Goal: Task Accomplishment & Management: Manage account settings

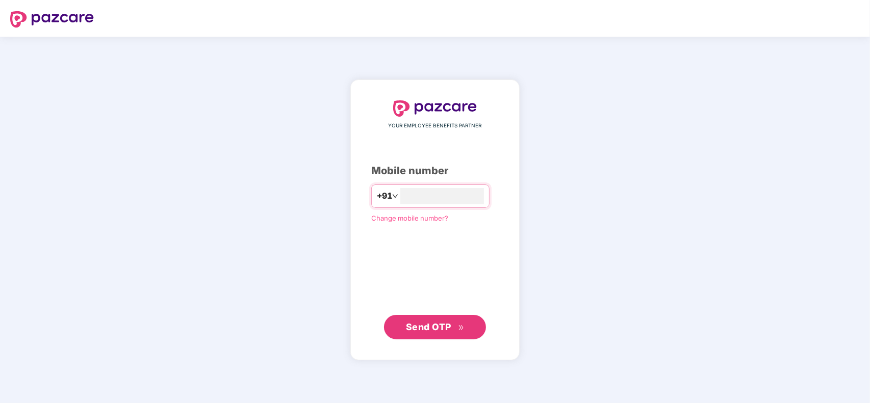
type input "**********"
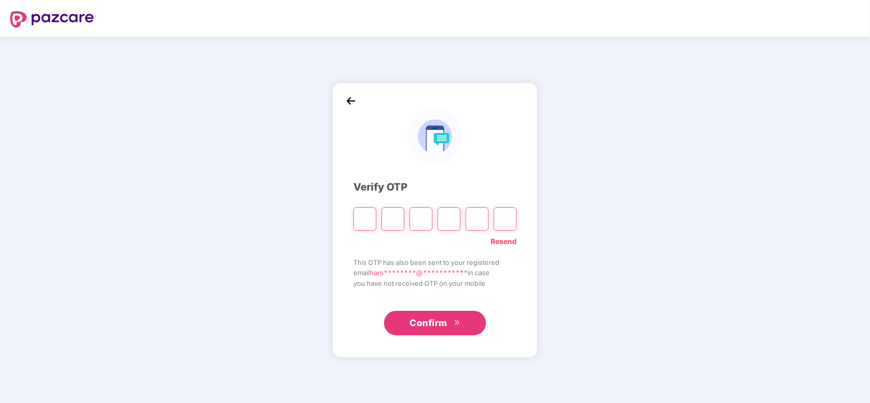
click at [354, 98] on img at bounding box center [350, 100] width 15 height 15
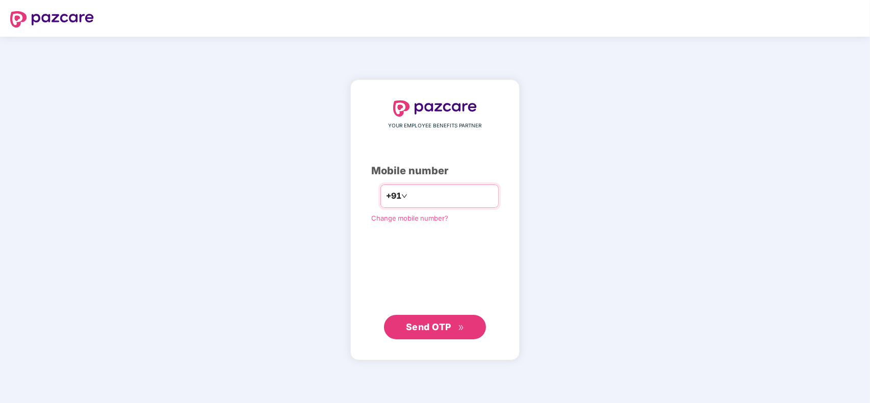
type input "*"
type input "**********"
click at [452, 320] on span "Send OTP" at bounding box center [435, 327] width 59 height 14
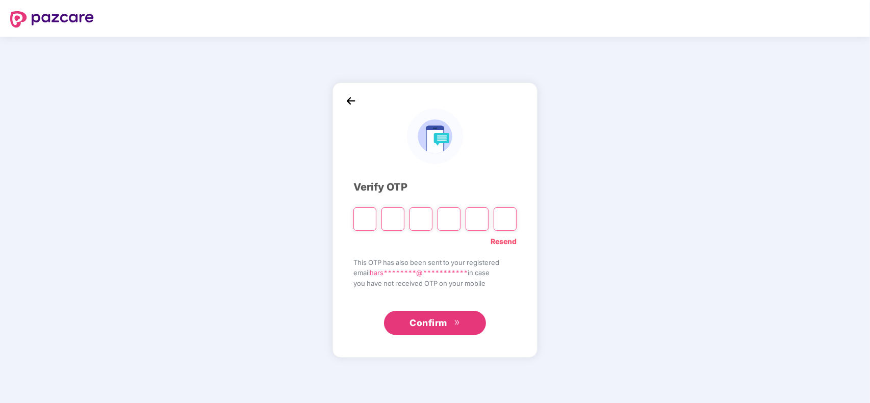
type input "*"
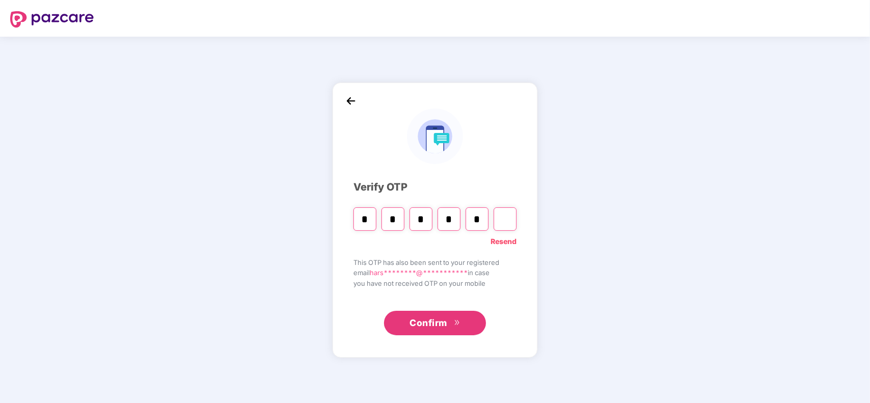
type input "*"
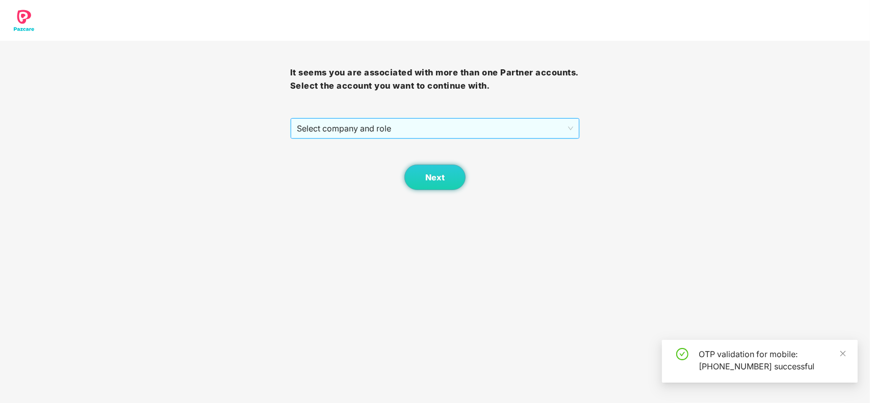
click at [398, 131] on span "Select company and role" at bounding box center [435, 128] width 277 height 19
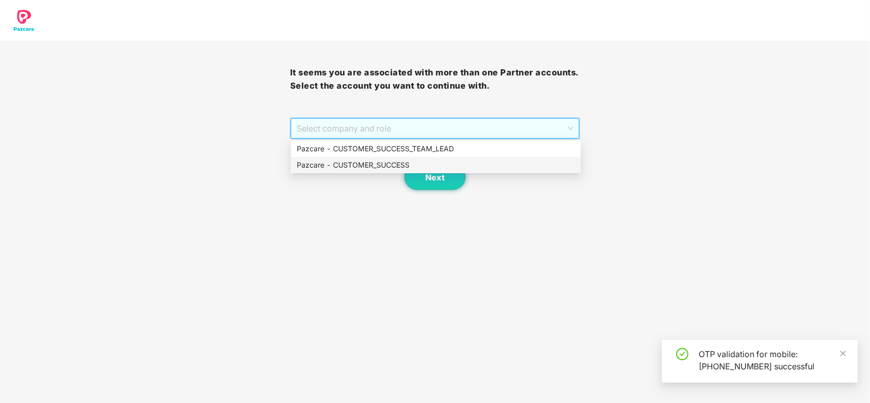
click at [364, 166] on div "Pazcare - CUSTOMER_SUCCESS" at bounding box center [436, 165] width 278 height 11
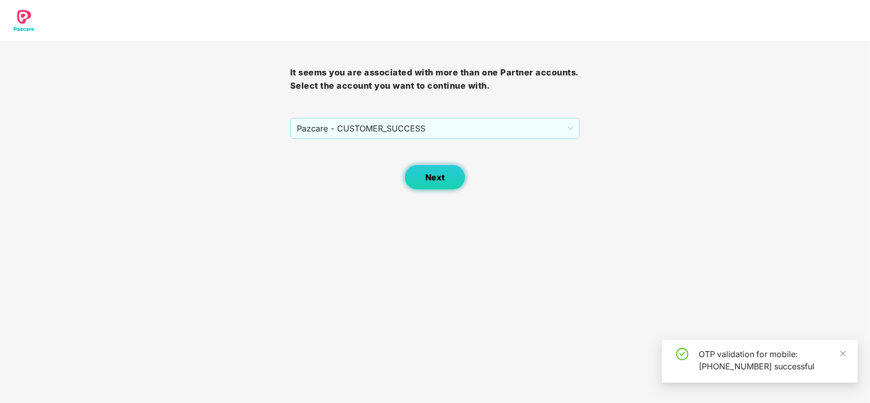
click at [416, 174] on button "Next" at bounding box center [434, 178] width 61 height 26
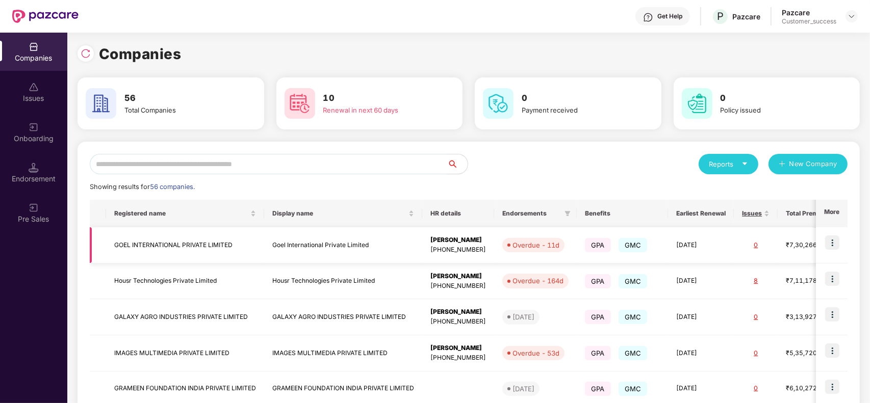
click at [324, 242] on td "Goel International Private Limited" at bounding box center [343, 245] width 158 height 36
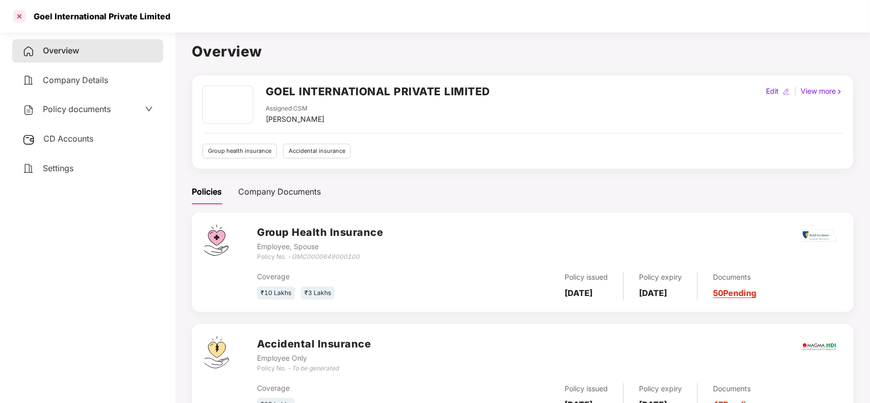
click at [17, 17] on div at bounding box center [19, 16] width 16 height 16
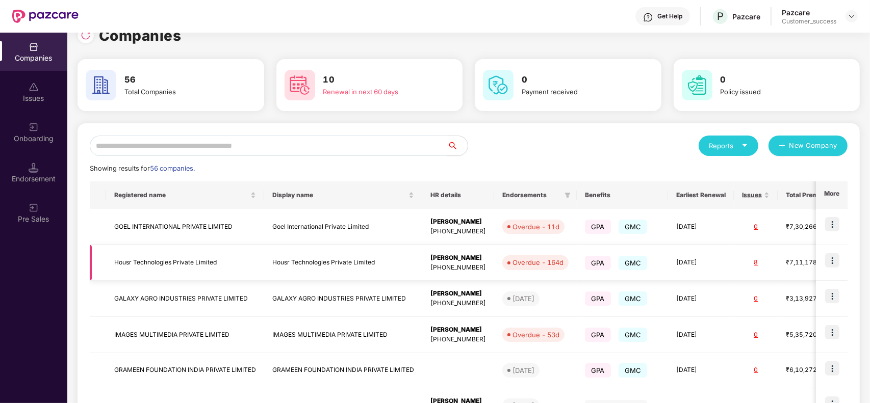
scroll to position [19, 0]
click at [176, 147] on input "text" at bounding box center [269, 145] width 358 height 20
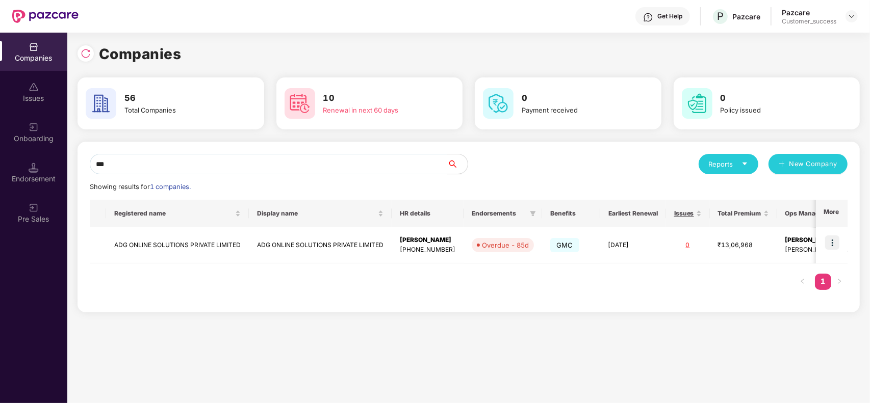
scroll to position [0, 0]
type input "***"
click at [199, 247] on td "ADG ONLINE SOLUTIONS PRIVATE LIMITED" at bounding box center [177, 245] width 143 height 36
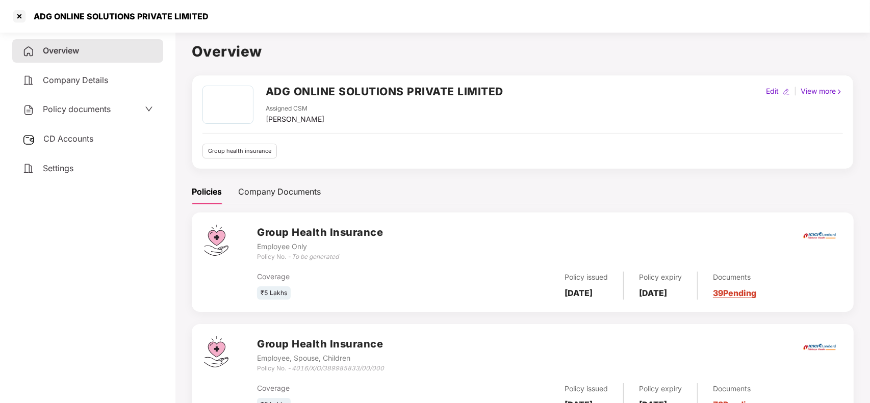
click at [756, 289] on link "39 Pending" at bounding box center [734, 293] width 43 height 10
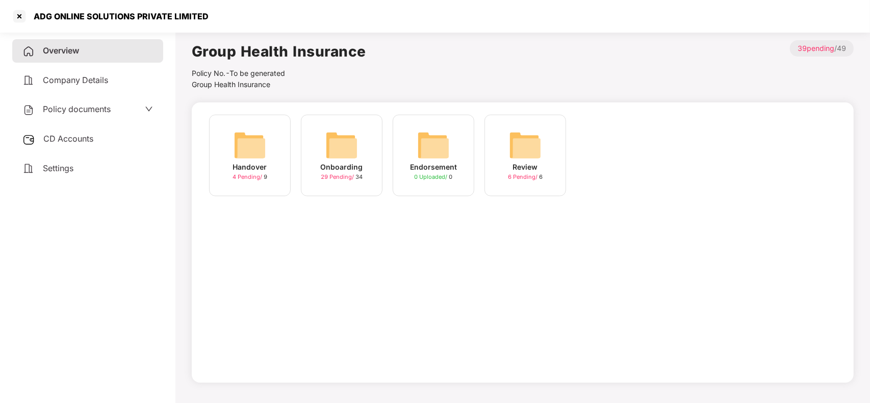
click at [321, 156] on div "Onboarding 29 Pending / 34" at bounding box center [342, 156] width 82 height 82
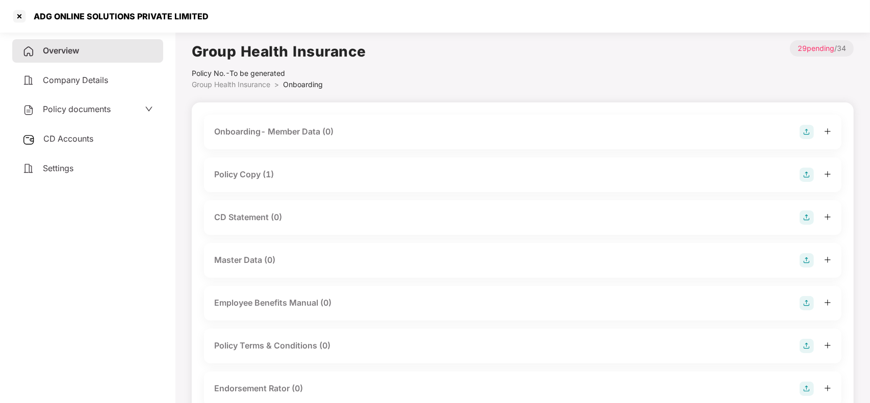
click at [290, 180] on div "Policy Copy (1)" at bounding box center [522, 175] width 617 height 14
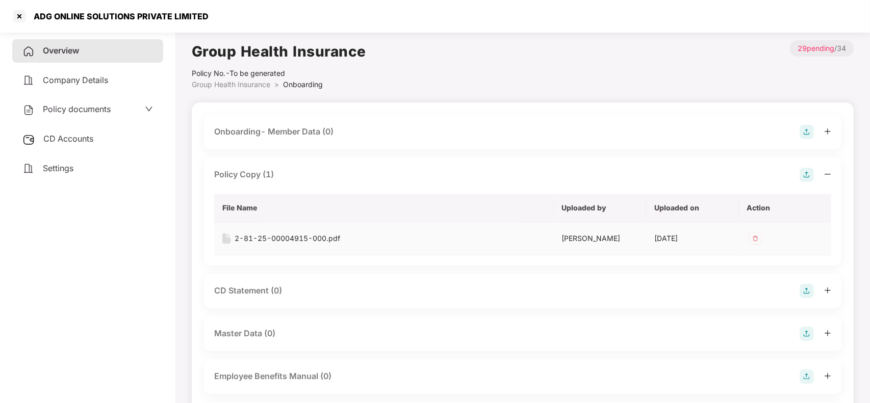
click at [275, 236] on div "2-81-25-00004915-000.pdf" at bounding box center [288, 238] width 106 height 11
click at [116, 51] on div "Overview" at bounding box center [87, 50] width 151 height 23
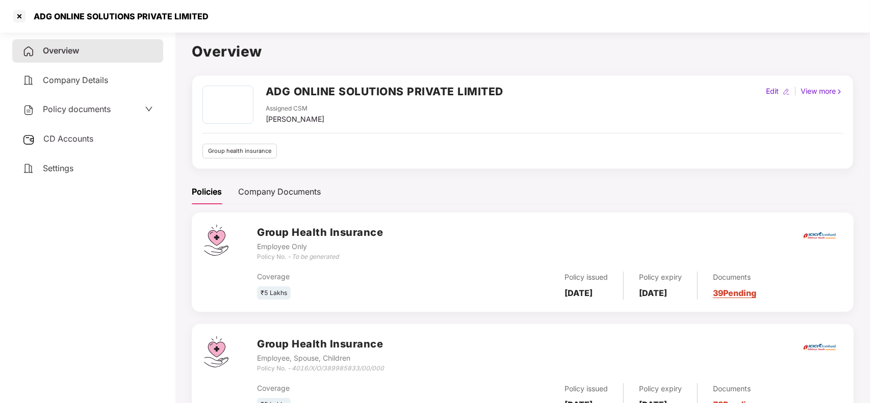
click at [81, 132] on div "CD Accounts" at bounding box center [87, 139] width 151 height 23
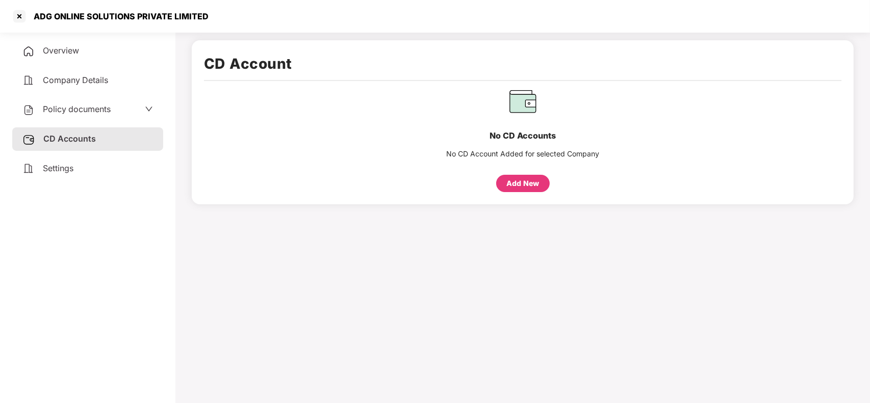
click at [518, 186] on div "Add New" at bounding box center [522, 183] width 33 height 11
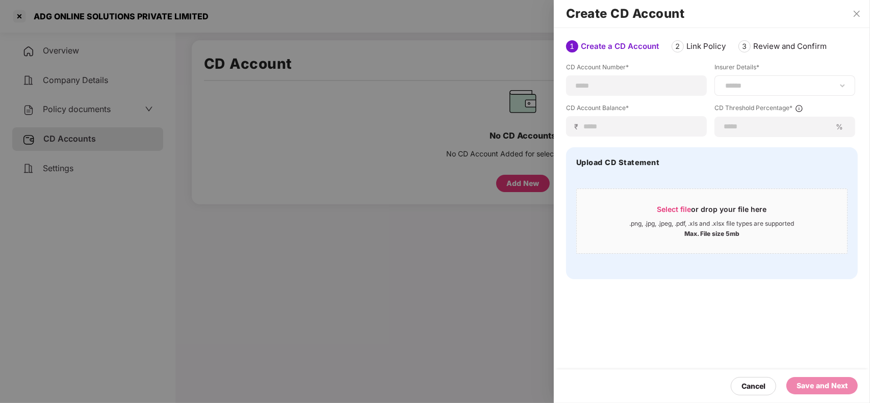
click at [769, 91] on div "**********" at bounding box center [785, 85] width 141 height 20
click at [841, 84] on select "**********" at bounding box center [784, 86] width 123 height 8
select select "*****"
click at [723, 90] on select "**********" at bounding box center [784, 86] width 123 height 8
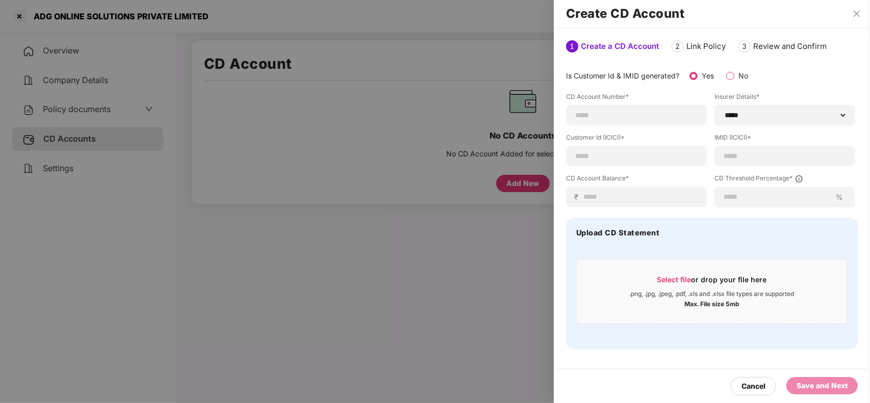
click at [522, 58] on div at bounding box center [435, 201] width 870 height 403
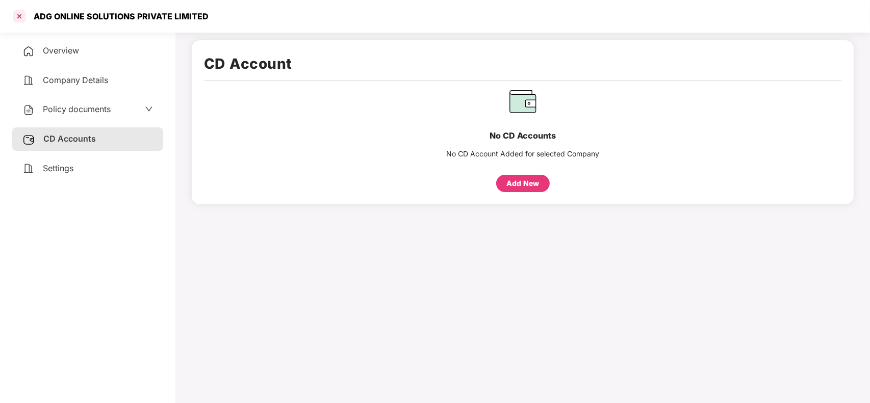
click at [15, 15] on div at bounding box center [19, 16] width 16 height 16
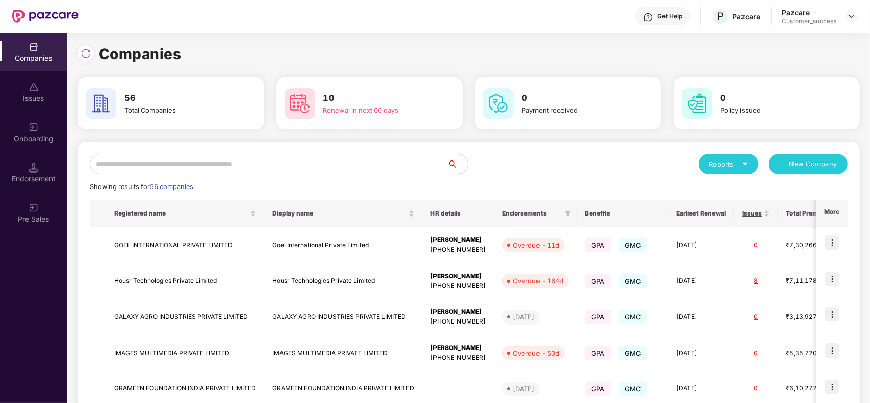
click at [177, 166] on input "text" at bounding box center [269, 164] width 358 height 20
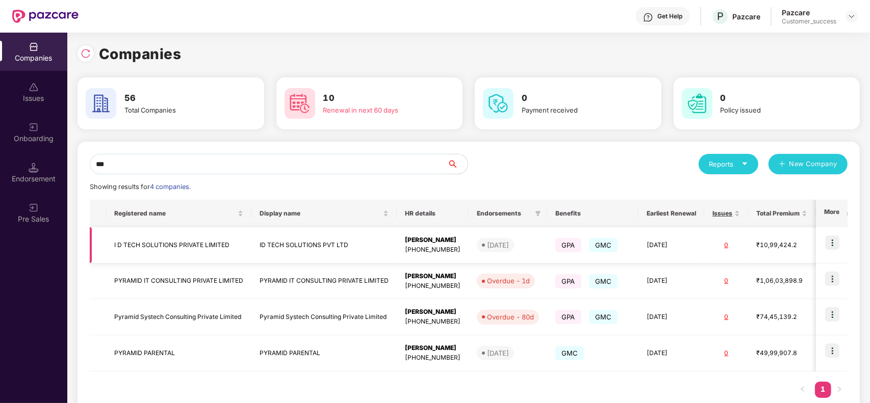
type input "**"
click at [832, 246] on img at bounding box center [832, 243] width 14 height 14
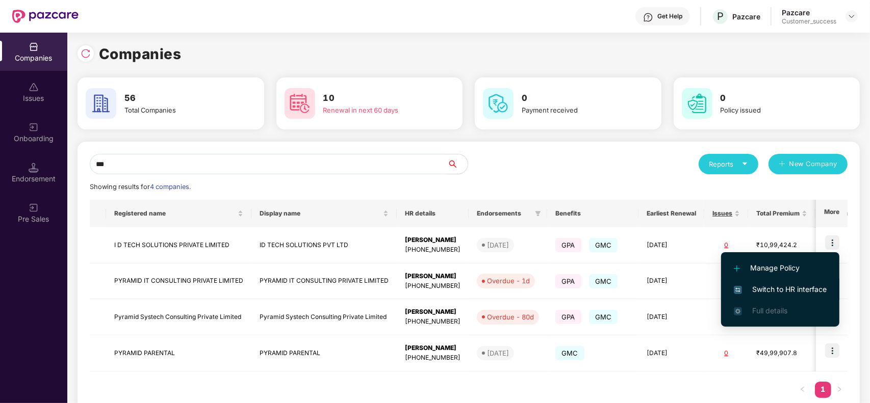
click at [790, 292] on span "Switch to HR interface" at bounding box center [780, 289] width 93 height 11
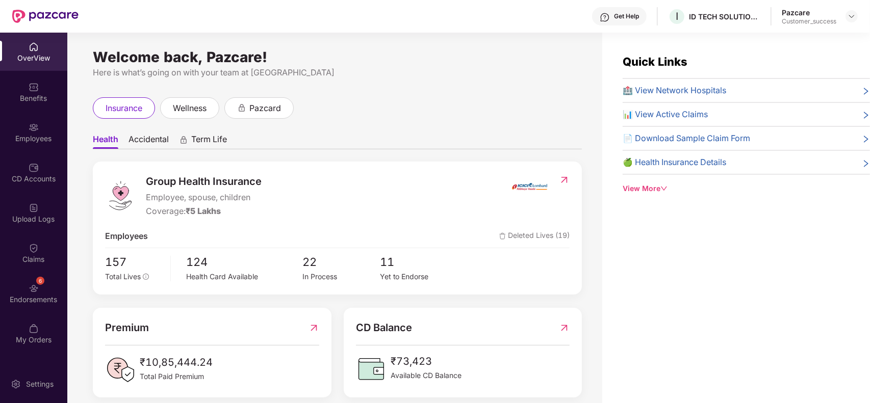
click at [37, 137] on div "Employees" at bounding box center [33, 139] width 67 height 10
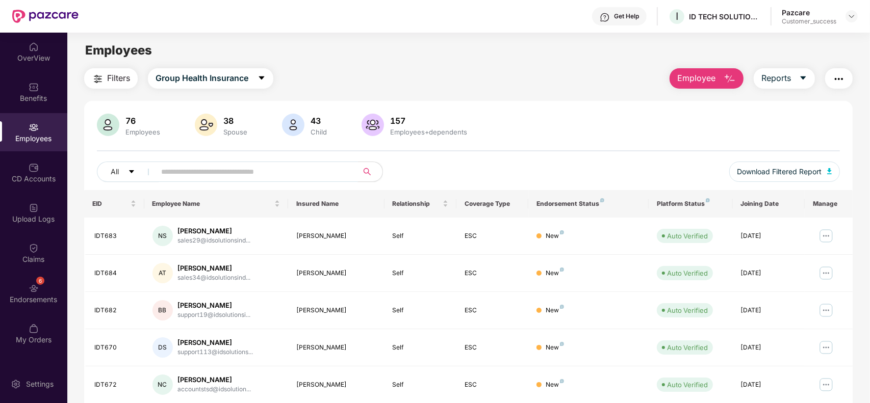
click at [198, 171] on input "text" at bounding box center [252, 171] width 183 height 15
paste input "******"
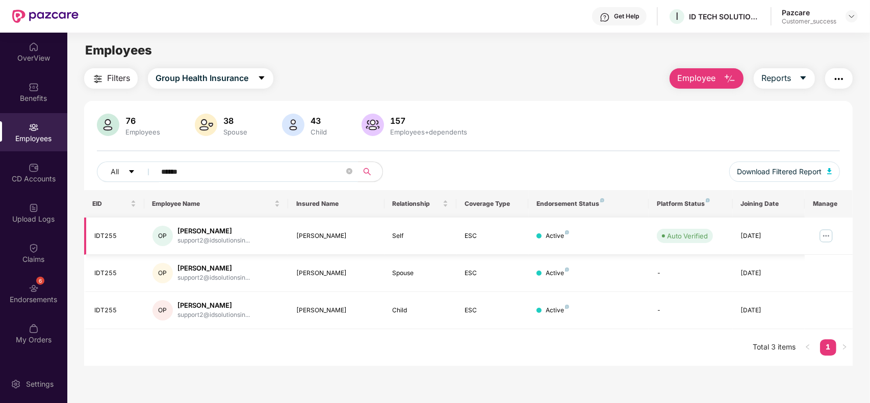
type input "******"
click at [828, 232] on img at bounding box center [826, 236] width 16 height 16
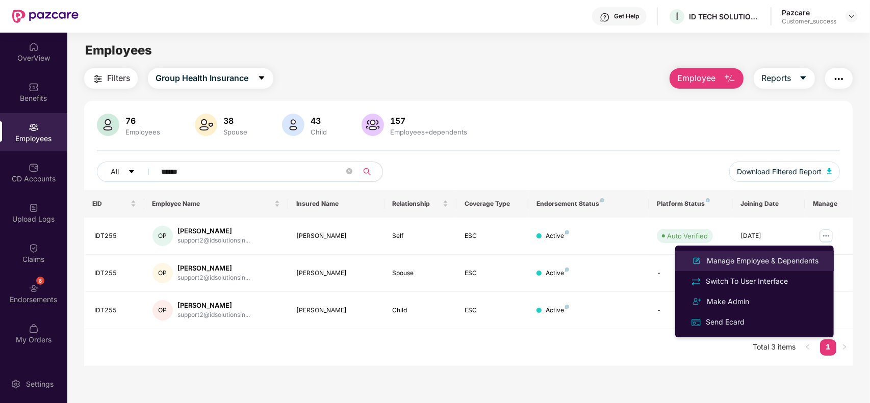
click at [798, 258] on div "Manage Employee & Dependents" at bounding box center [763, 261] width 116 height 11
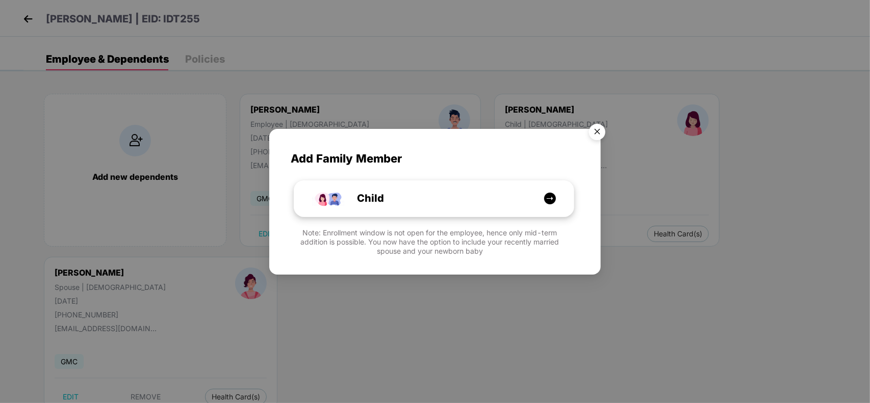
click at [475, 198] on div "Child" at bounding box center [439, 199] width 210 height 16
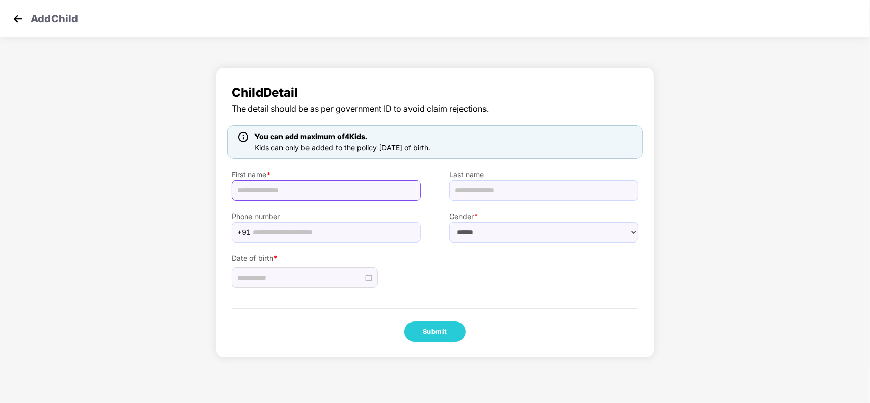
paste input "**********"
click at [250, 185] on input "text" at bounding box center [326, 191] width 189 height 20
type input "**********"
click at [307, 271] on div at bounding box center [305, 278] width 146 height 20
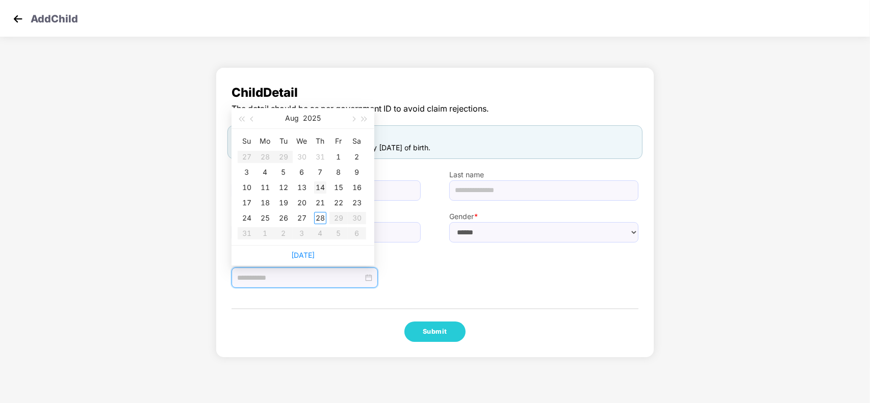
type input "**********"
click at [324, 187] on div "14" at bounding box center [320, 188] width 12 height 12
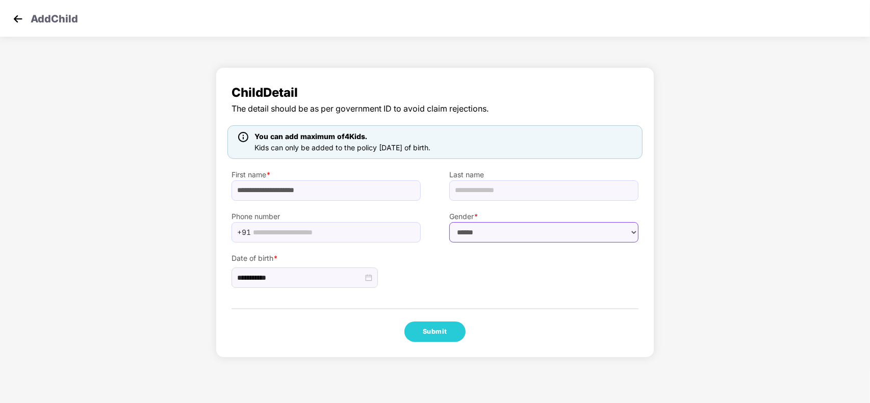
click at [477, 227] on select "****** **** ******" at bounding box center [543, 232] width 189 height 20
select select "****"
click at [449, 222] on select "****** **** ******" at bounding box center [543, 232] width 189 height 20
click at [428, 327] on button "Submit" at bounding box center [434, 332] width 61 height 20
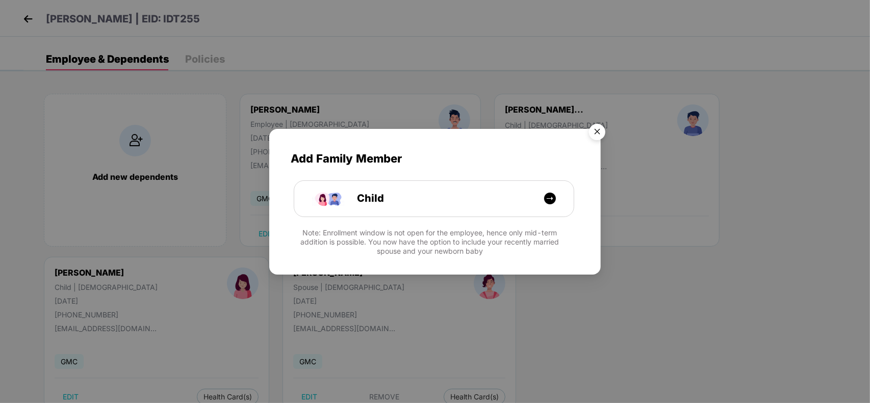
click at [600, 124] on img "Close" at bounding box center [597, 133] width 29 height 29
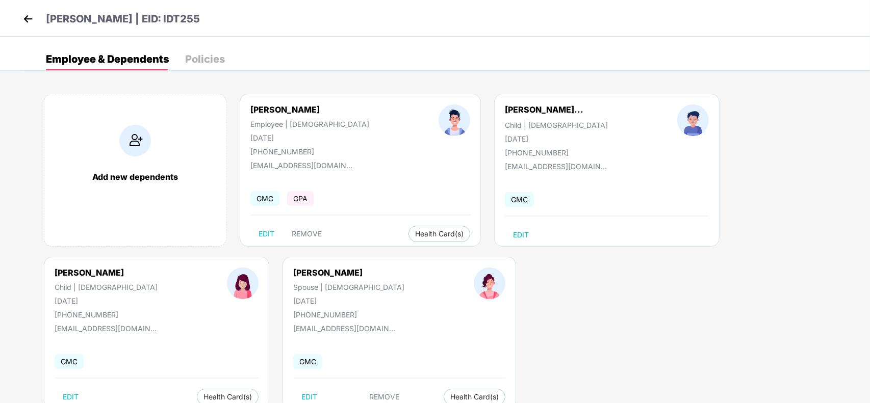
click at [32, 21] on img at bounding box center [27, 18] width 15 height 15
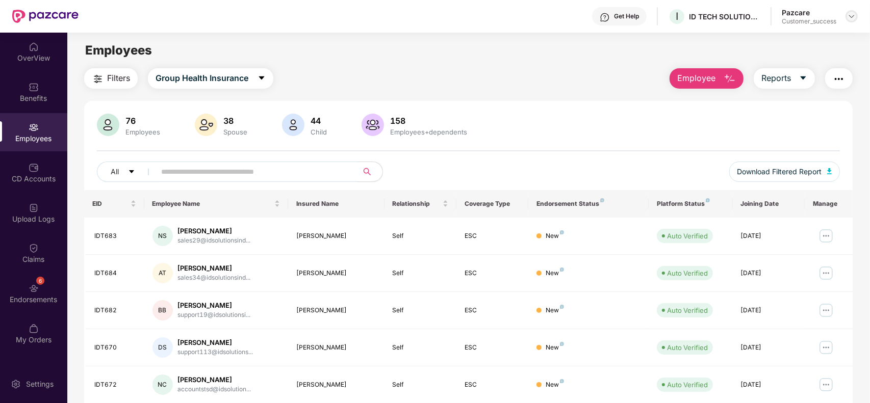
click at [850, 12] on img at bounding box center [852, 16] width 8 height 8
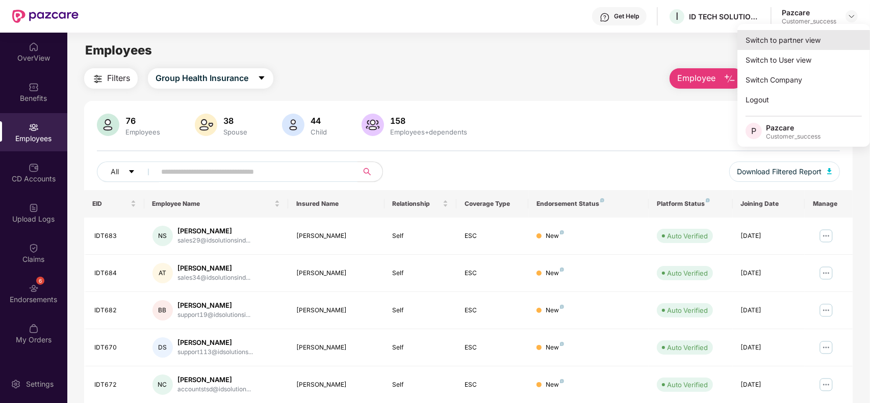
click at [827, 37] on div "Switch to partner view" at bounding box center [804, 40] width 133 height 20
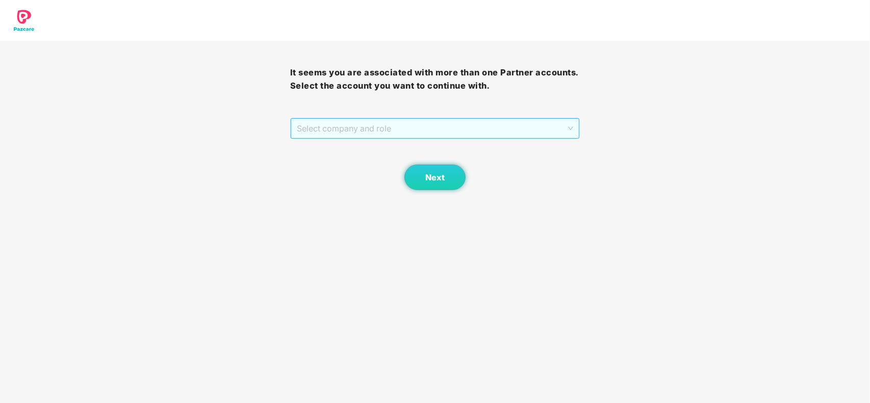
click at [396, 131] on span "Select company and role" at bounding box center [435, 128] width 277 height 19
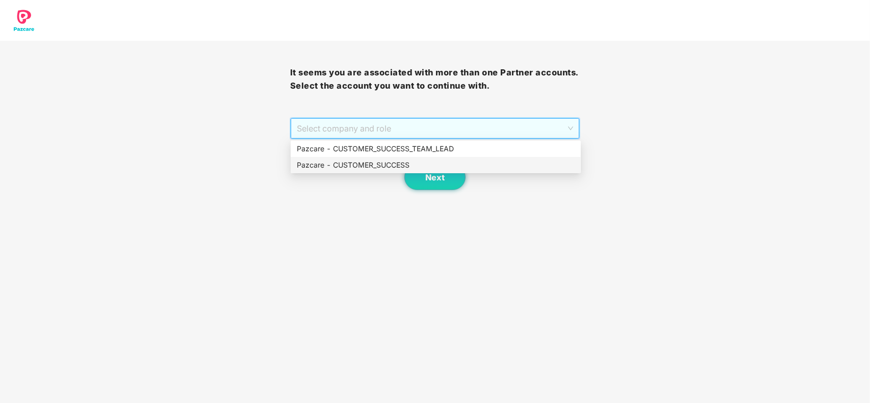
click at [355, 168] on div "Pazcare - CUSTOMER_SUCCESS" at bounding box center [436, 165] width 278 height 11
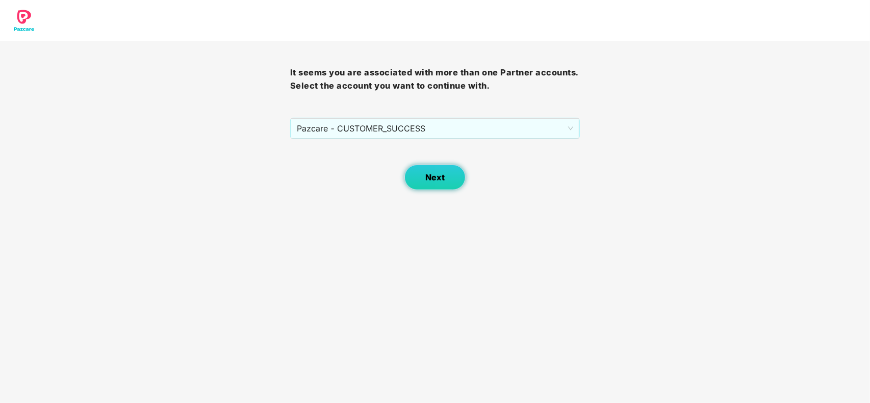
click at [441, 170] on button "Next" at bounding box center [434, 178] width 61 height 26
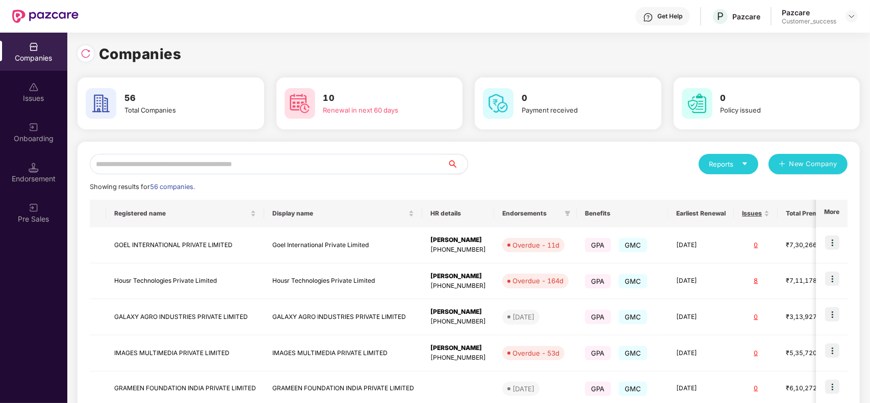
click at [263, 164] on input "text" at bounding box center [269, 164] width 358 height 20
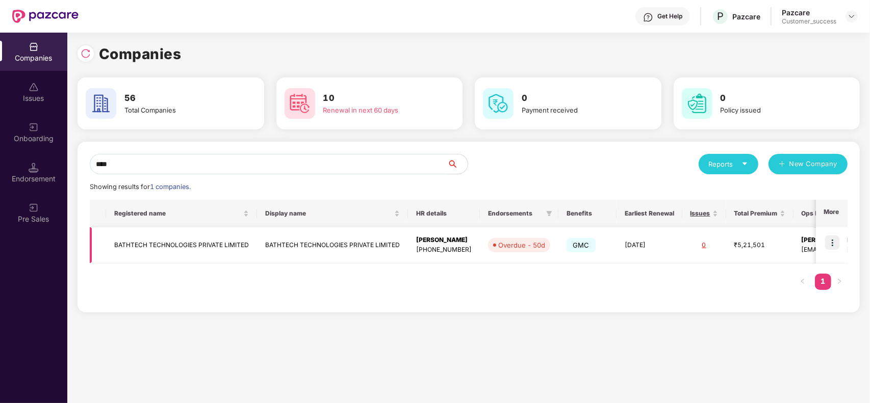
type input "****"
click at [831, 243] on img at bounding box center [832, 243] width 14 height 14
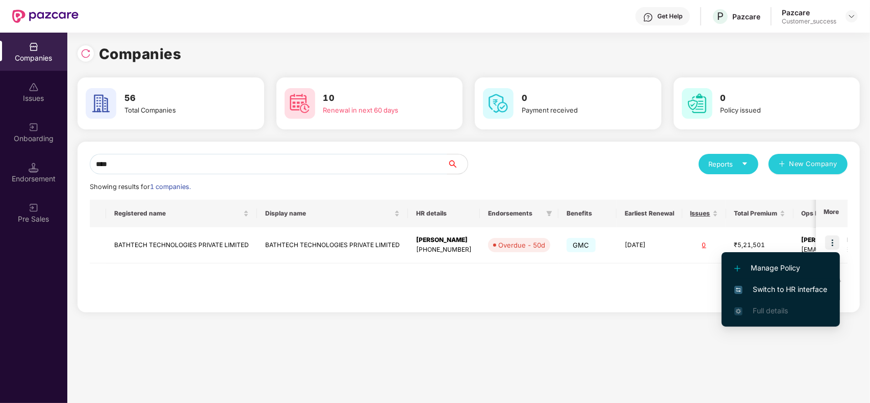
click at [781, 284] on span "Switch to HR interface" at bounding box center [780, 289] width 93 height 11
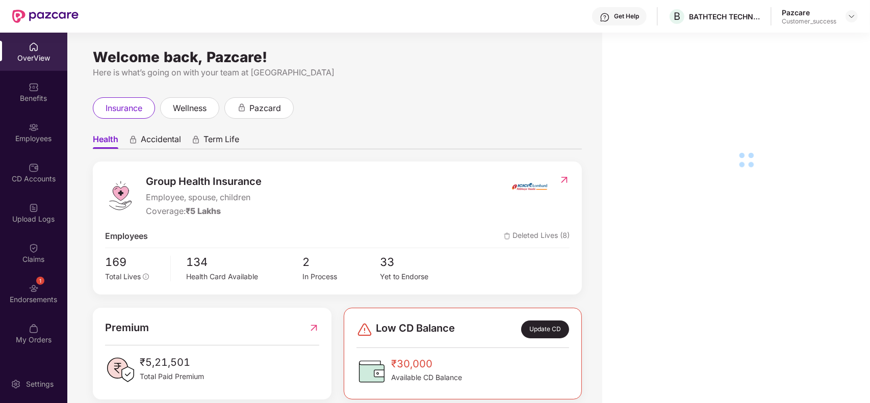
click at [47, 144] on div "Employees" at bounding box center [33, 132] width 67 height 38
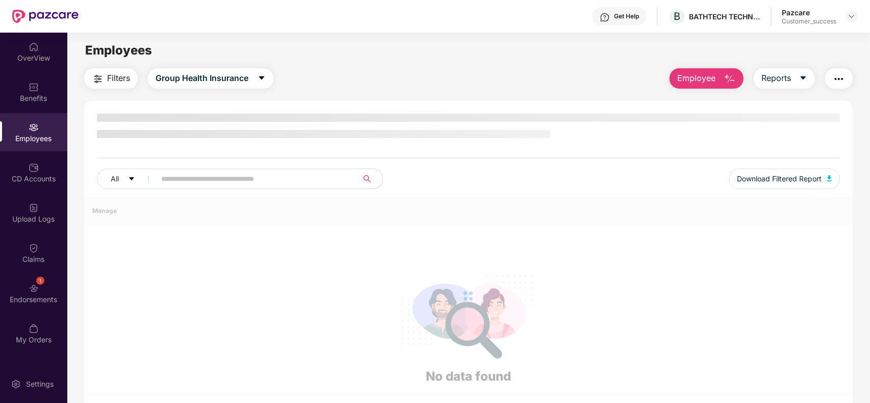
click at [47, 144] on div "Employees" at bounding box center [33, 132] width 67 height 38
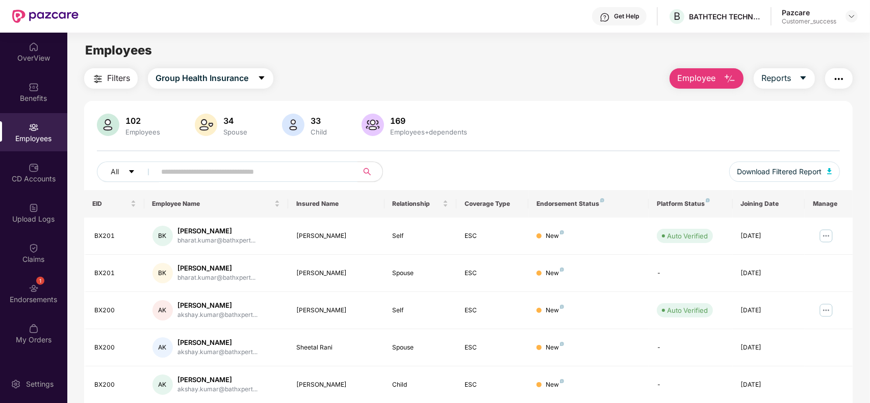
click at [710, 75] on span "Employee" at bounding box center [696, 78] width 38 height 13
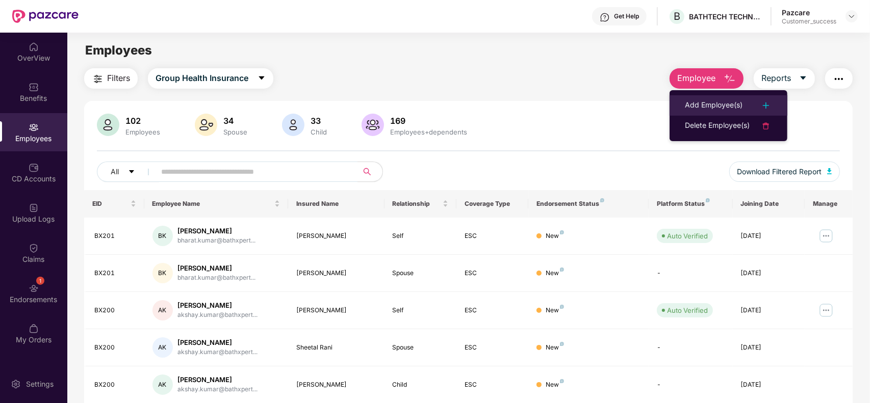
click at [709, 98] on li "Add Employee(s)" at bounding box center [729, 105] width 118 height 20
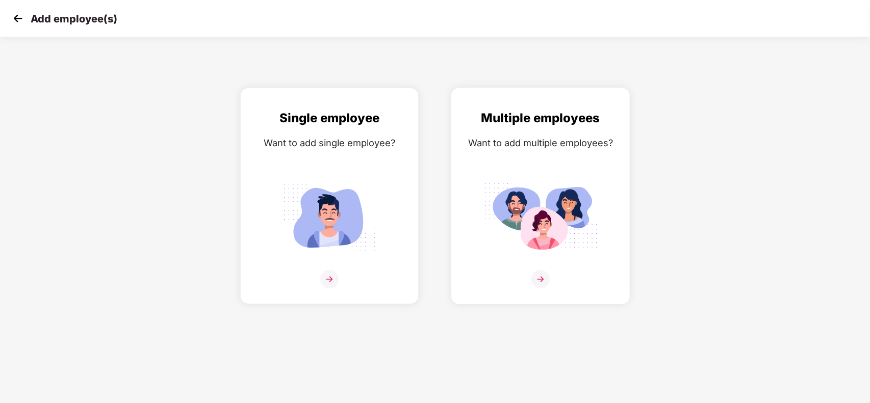
click at [570, 188] on img at bounding box center [541, 218] width 114 height 80
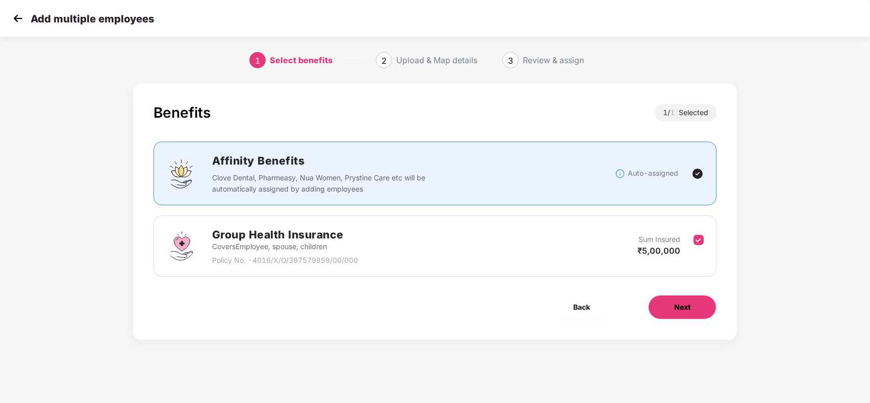
click at [692, 301] on button "Next" at bounding box center [682, 307] width 68 height 24
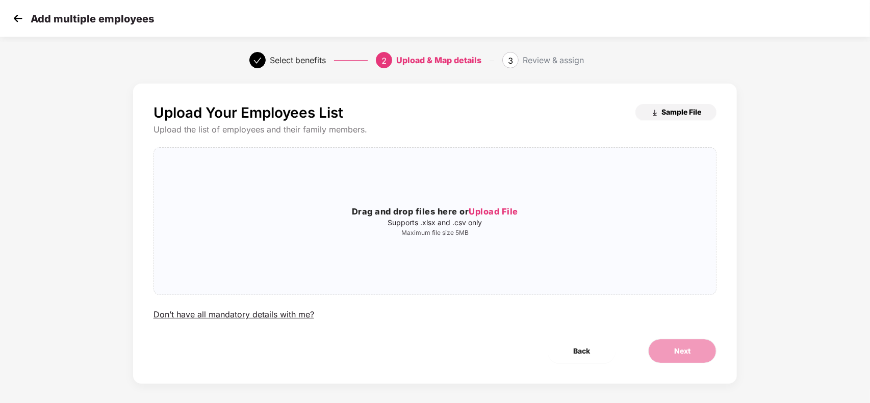
click at [680, 104] on button "Sample File" at bounding box center [675, 112] width 81 height 16
click at [496, 190] on div "Drag and drop files here or Upload File Supports .xlsx and .csv only Maximum fi…" at bounding box center [435, 221] width 563 height 131
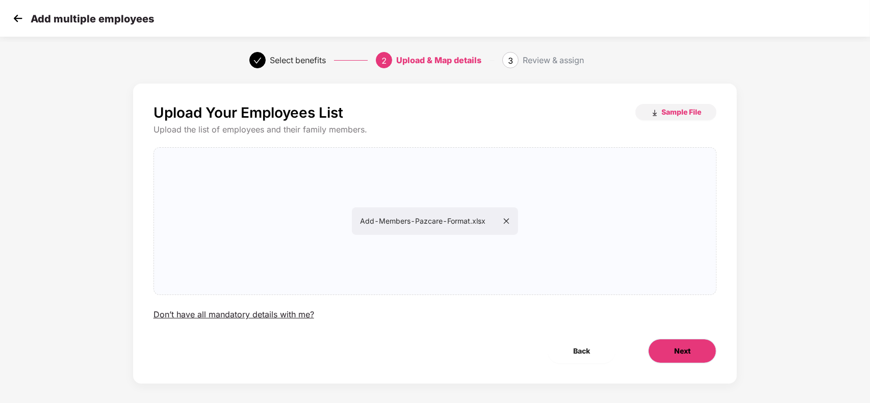
click at [658, 345] on button "Next" at bounding box center [682, 351] width 68 height 24
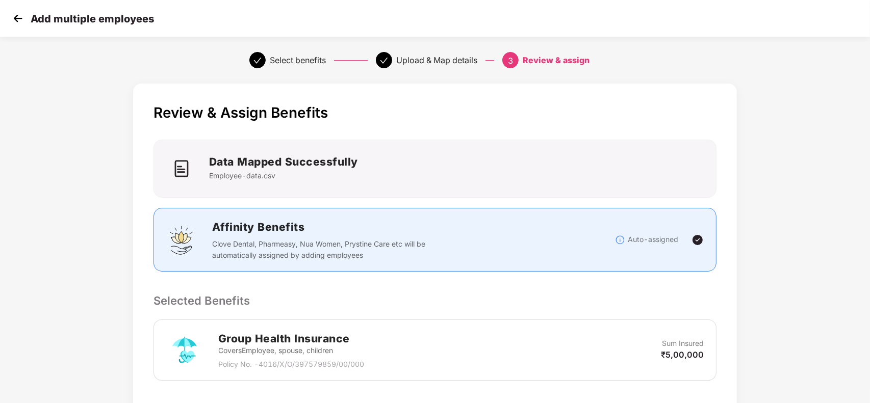
scroll to position [166, 0]
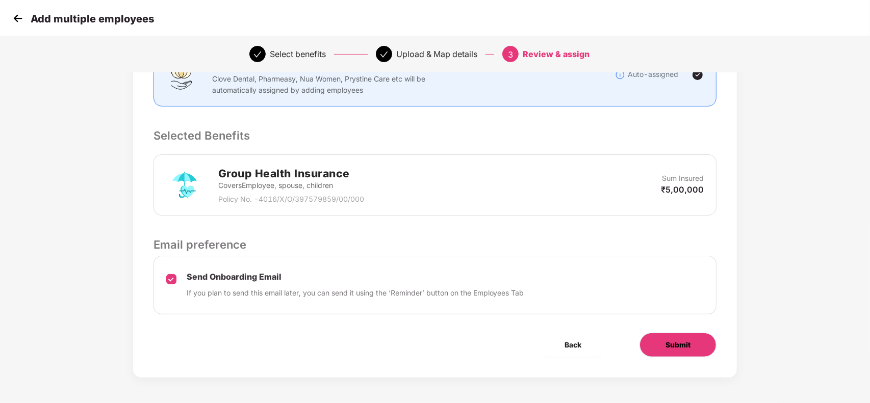
click at [689, 344] on span "Submit" at bounding box center [678, 345] width 25 height 11
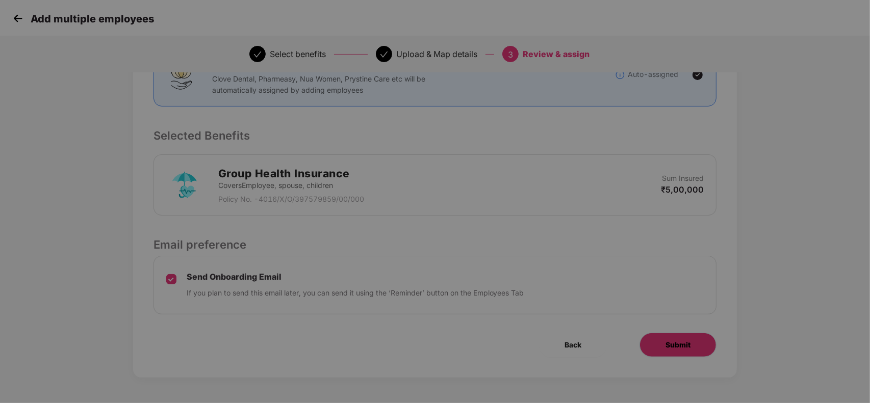
scroll to position [0, 0]
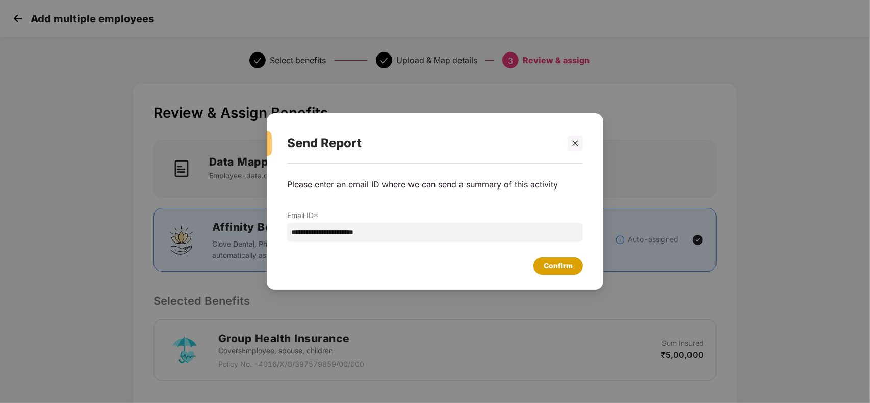
click at [567, 269] on div "Confirm" at bounding box center [558, 266] width 29 height 11
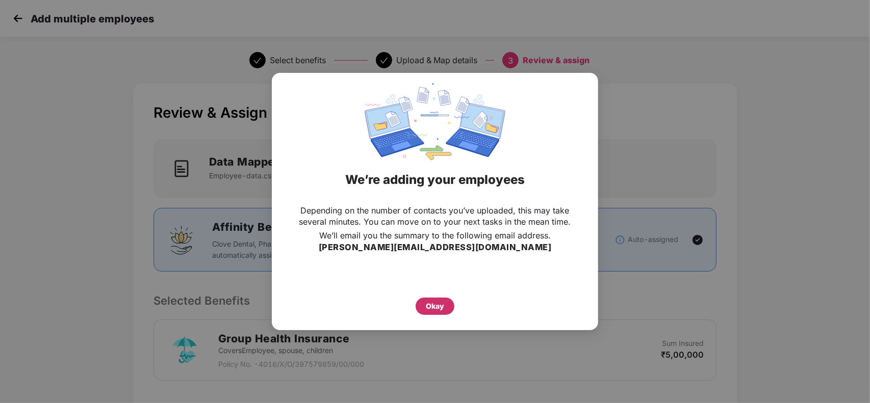
click at [426, 305] on div "Okay" at bounding box center [435, 306] width 18 height 11
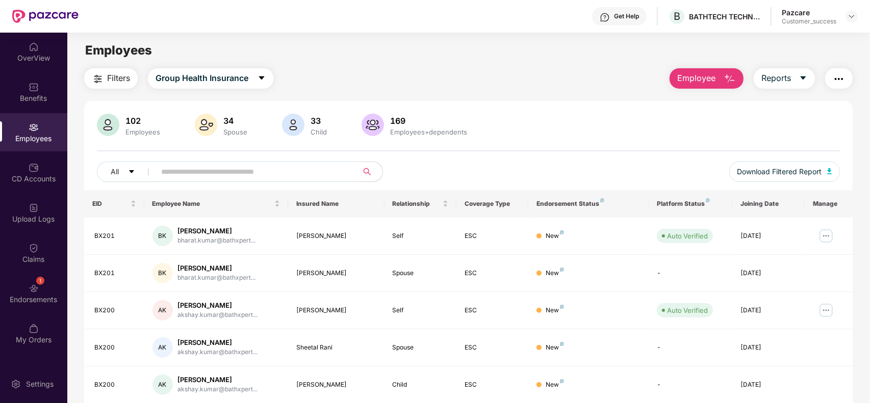
click at [217, 166] on input "text" at bounding box center [252, 171] width 183 height 15
paste input "*****"
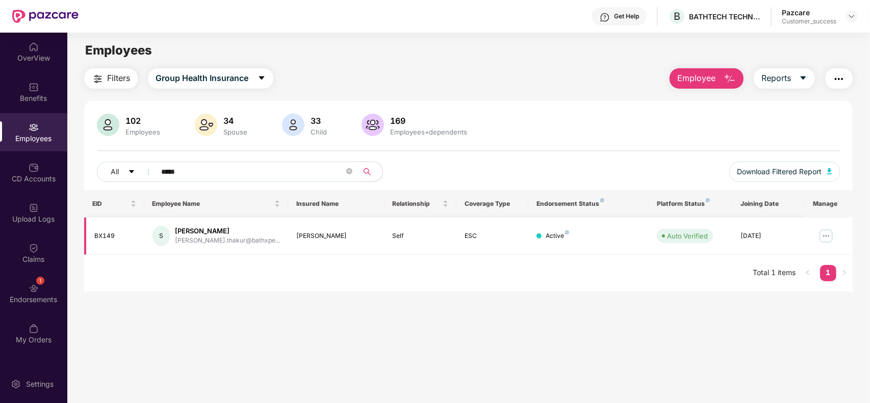
type input "*****"
click at [824, 234] on img at bounding box center [826, 236] width 16 height 16
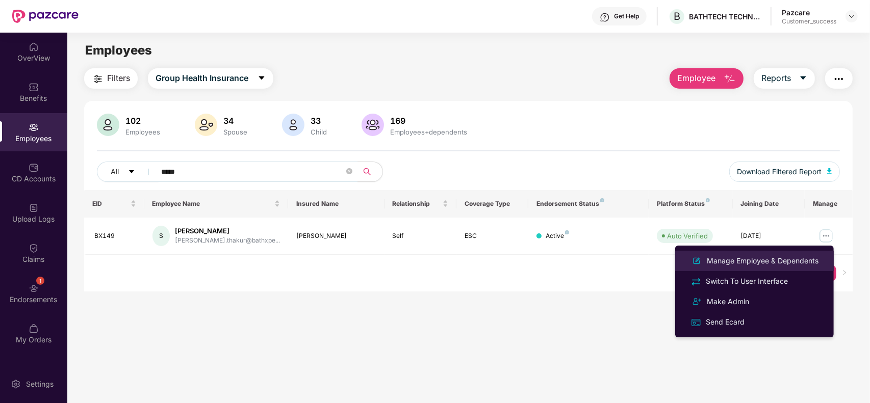
click at [763, 253] on li "Manage Employee & Dependents" at bounding box center [754, 261] width 159 height 20
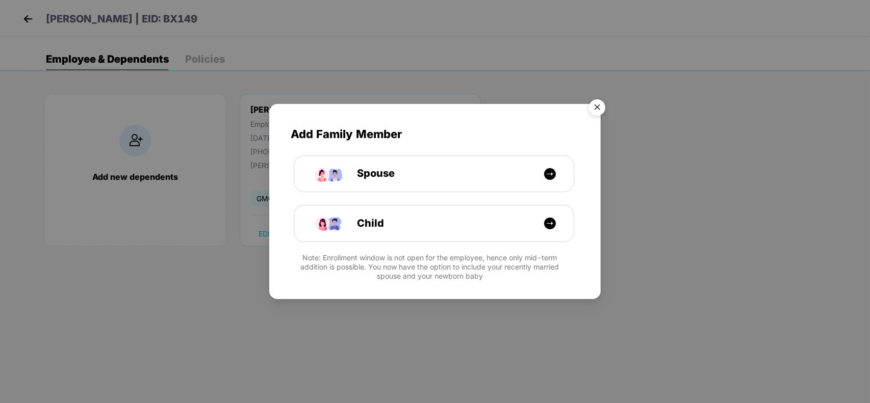
click at [596, 100] on img "Close" at bounding box center [597, 109] width 29 height 29
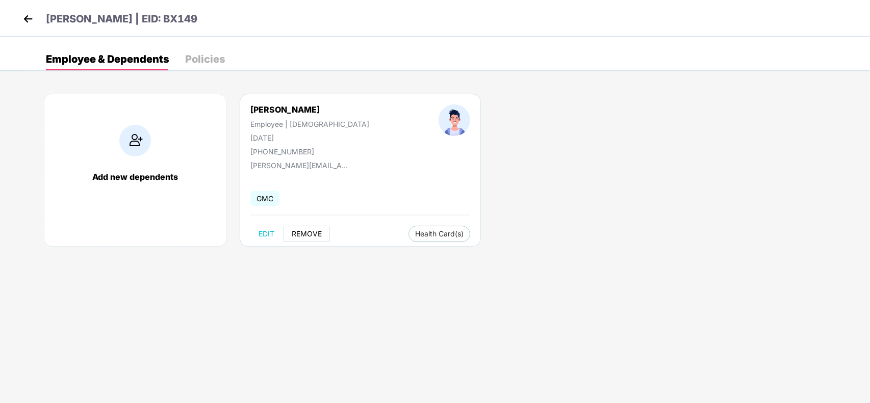
click at [309, 232] on span "REMOVE" at bounding box center [307, 234] width 30 height 8
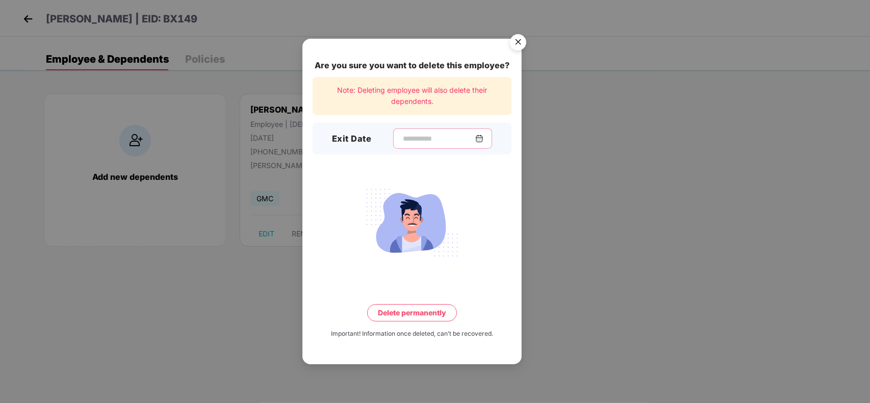
click at [447, 140] on input at bounding box center [438, 139] width 73 height 11
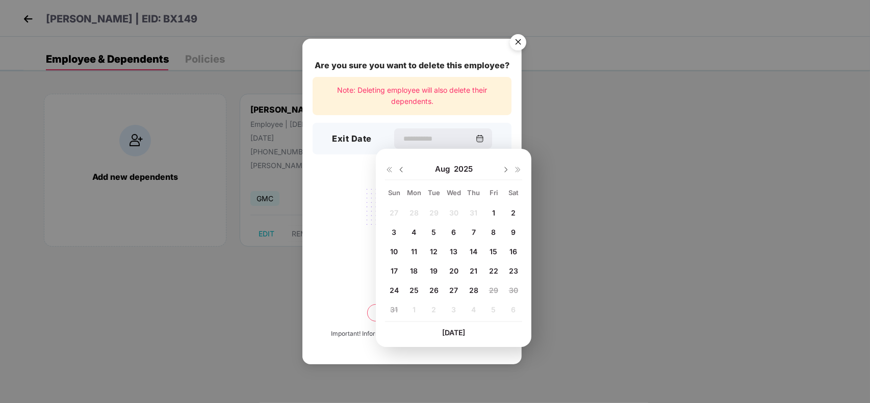
click at [495, 214] on div "1" at bounding box center [493, 212] width 15 height 15
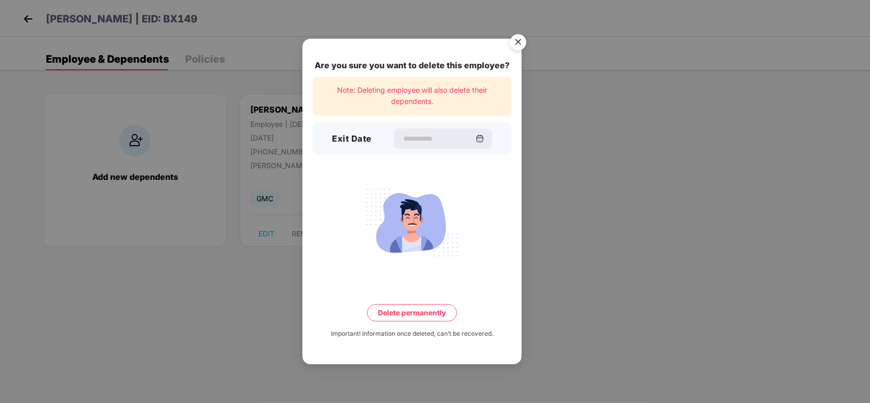
type input "**********"
click at [397, 318] on button "Delete permanently" at bounding box center [412, 312] width 90 height 17
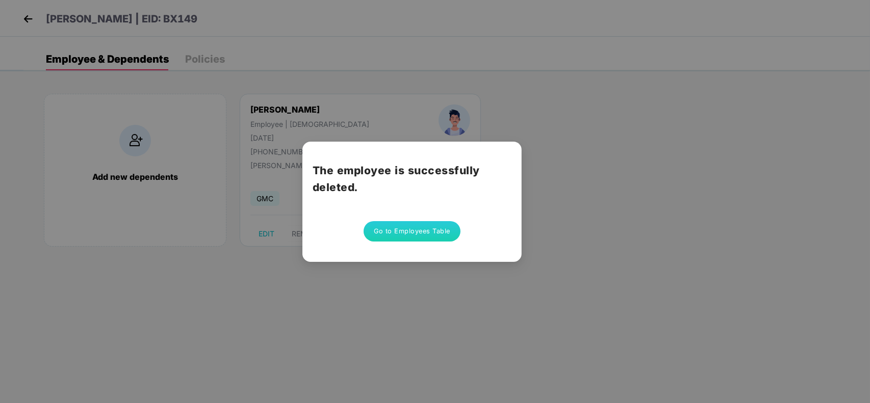
click at [417, 227] on button "Go to Employees Table" at bounding box center [412, 231] width 97 height 20
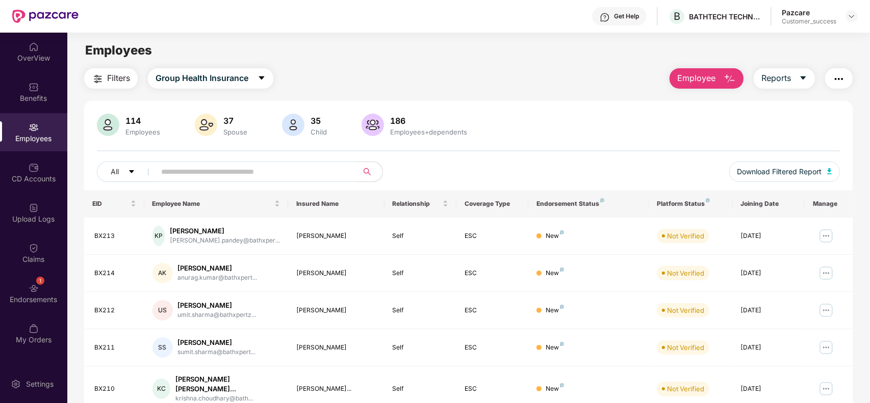
click at [299, 174] on input "text" at bounding box center [252, 171] width 183 height 15
paste input "*****"
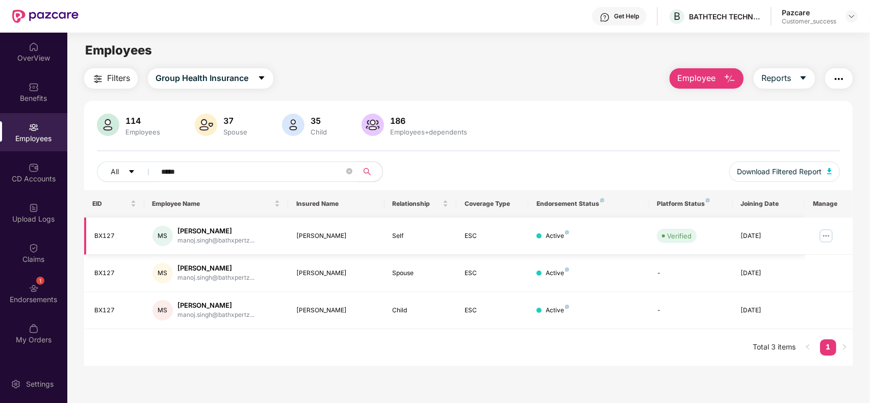
type input "*****"
click at [825, 235] on img at bounding box center [826, 236] width 16 height 16
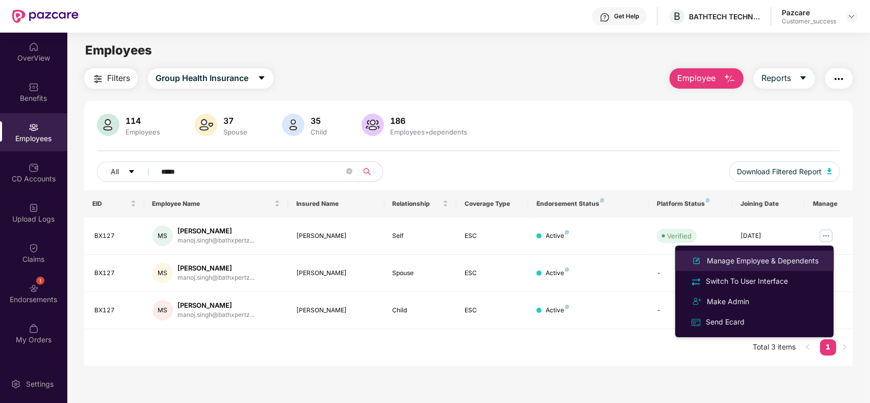
click at [764, 259] on div "Manage Employee & Dependents" at bounding box center [763, 261] width 116 height 11
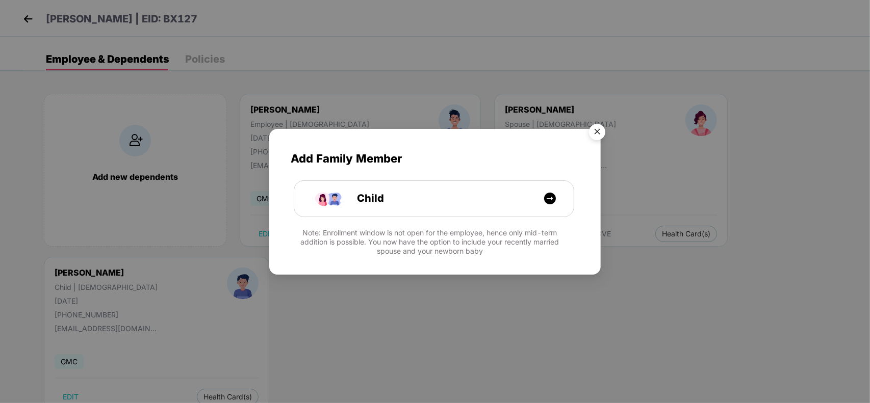
click at [597, 129] on img "Close" at bounding box center [597, 133] width 29 height 29
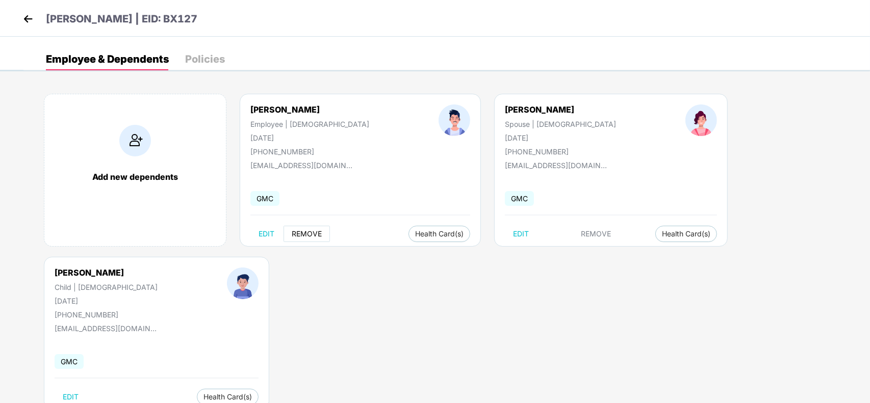
click at [310, 235] on span "REMOVE" at bounding box center [307, 234] width 30 height 8
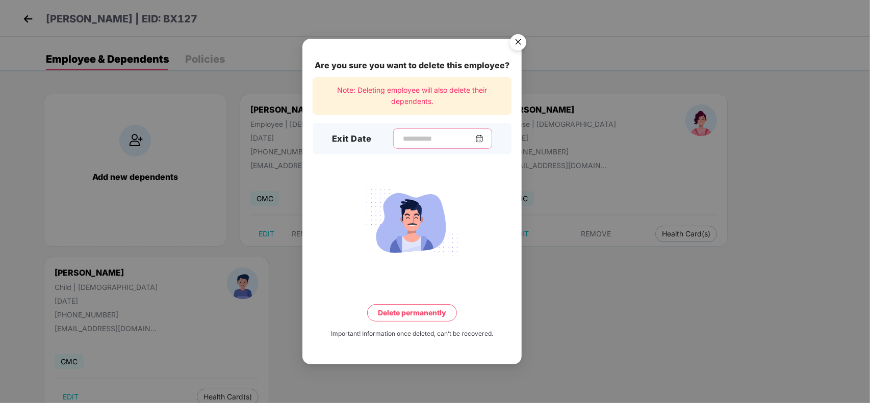
click at [460, 141] on input at bounding box center [438, 139] width 73 height 11
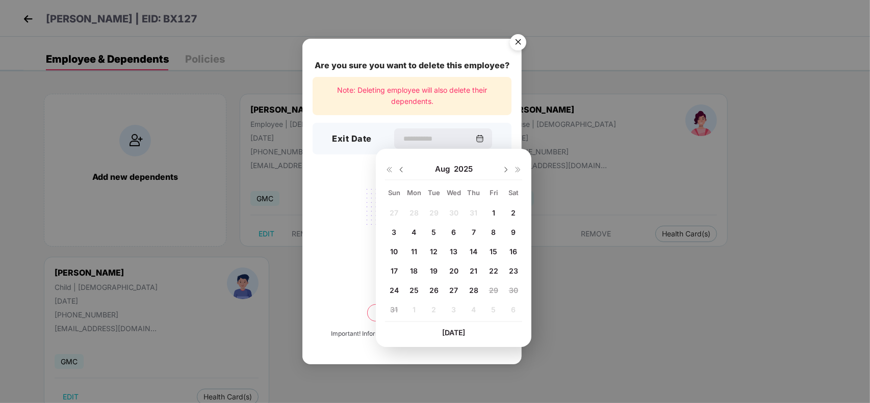
click at [494, 213] on span "1" at bounding box center [493, 213] width 3 height 9
type input "**********"
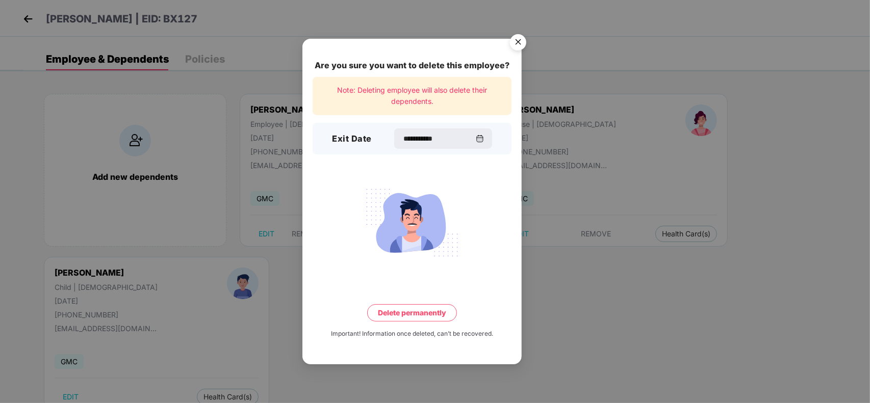
click at [404, 307] on button "Delete permanently" at bounding box center [412, 312] width 90 height 17
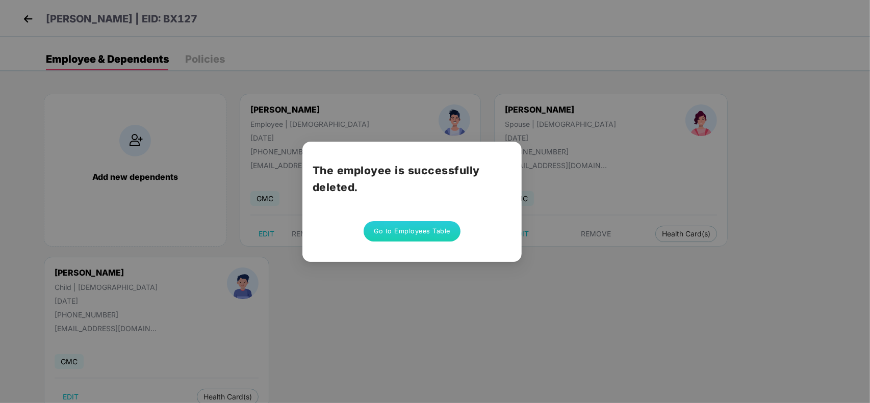
click at [409, 225] on button "Go to Employees Table" at bounding box center [412, 231] width 97 height 20
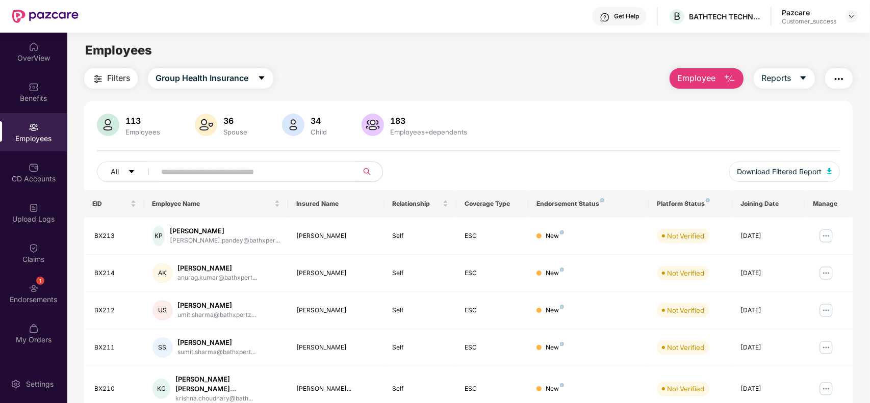
click at [271, 173] on input "text" at bounding box center [252, 171] width 183 height 15
paste input "*****"
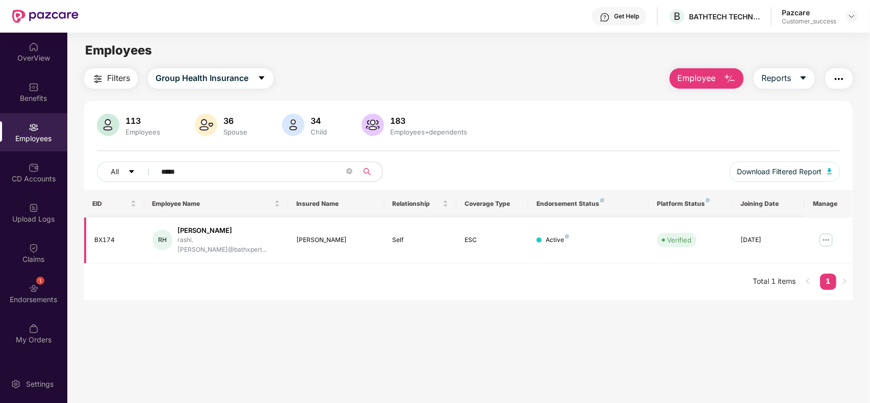
type input "*****"
click at [829, 236] on img at bounding box center [826, 240] width 16 height 16
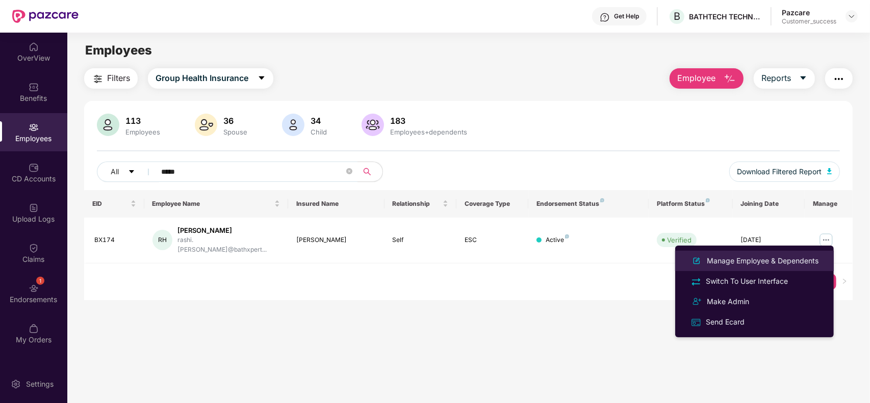
click at [757, 256] on div "Manage Employee & Dependents" at bounding box center [763, 261] width 116 height 11
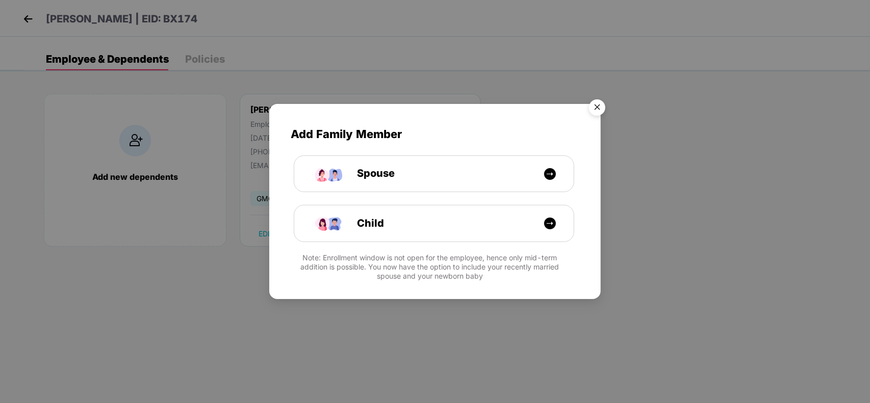
click at [598, 109] on img "Close" at bounding box center [597, 109] width 29 height 29
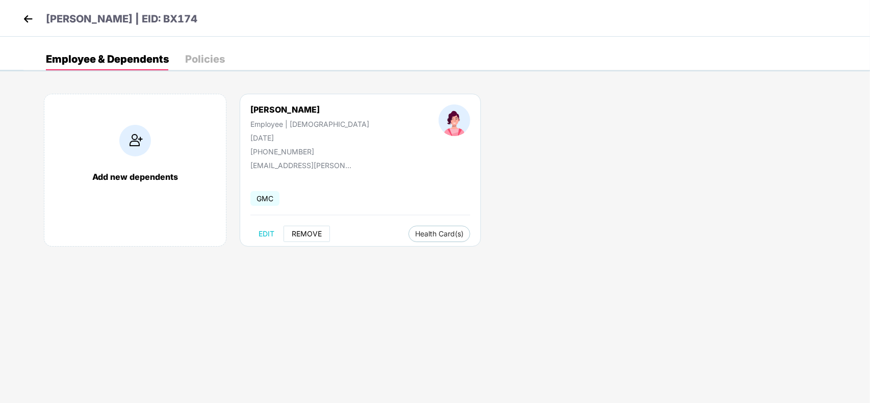
click at [295, 231] on span "REMOVE" at bounding box center [307, 234] width 30 height 8
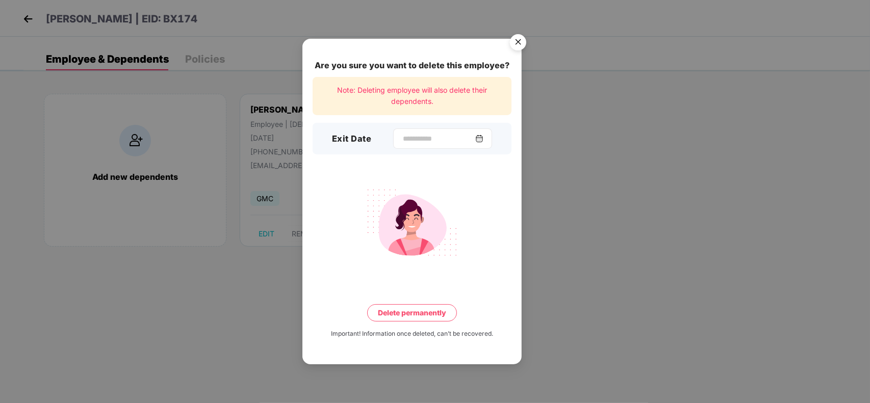
click at [482, 137] on img at bounding box center [479, 139] width 8 height 8
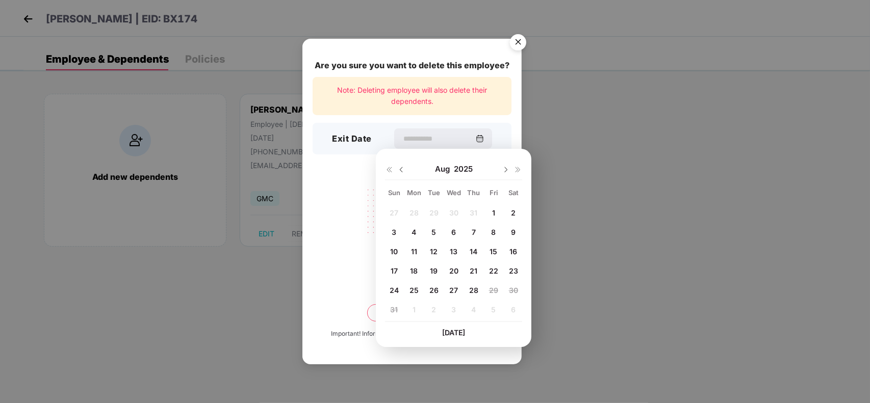
click at [493, 215] on span "1" at bounding box center [493, 213] width 3 height 9
type input "**********"
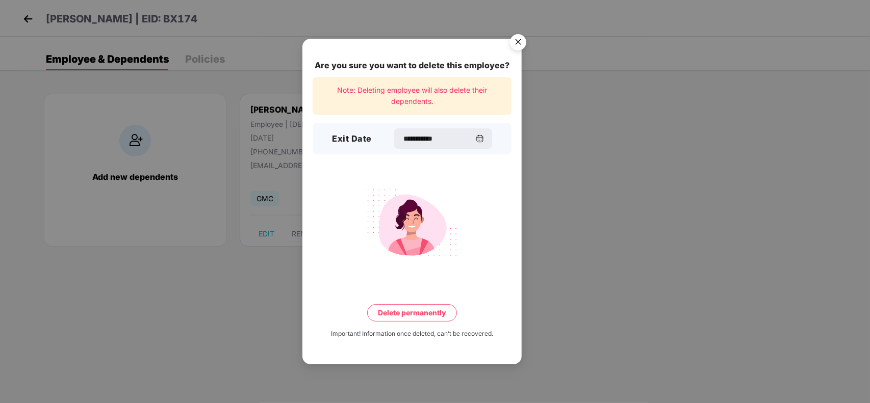
click at [409, 313] on button "Delete permanently" at bounding box center [412, 312] width 90 height 17
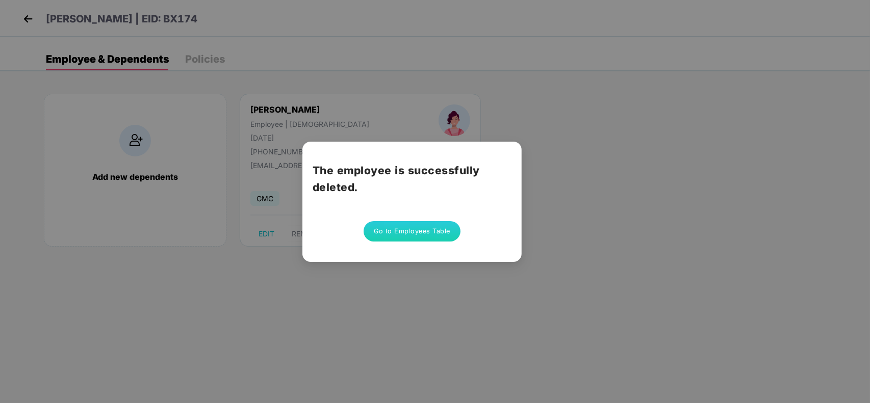
click at [417, 227] on button "Go to Employees Table" at bounding box center [412, 231] width 97 height 20
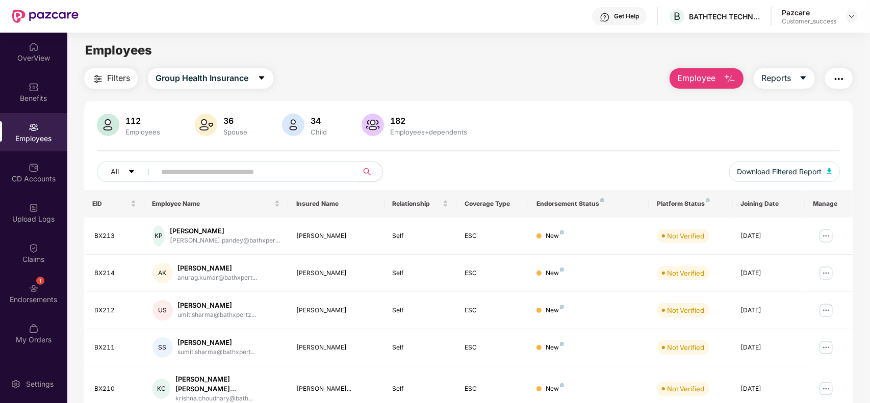
click at [281, 167] on input "text" at bounding box center [252, 171] width 183 height 15
paste input "****"
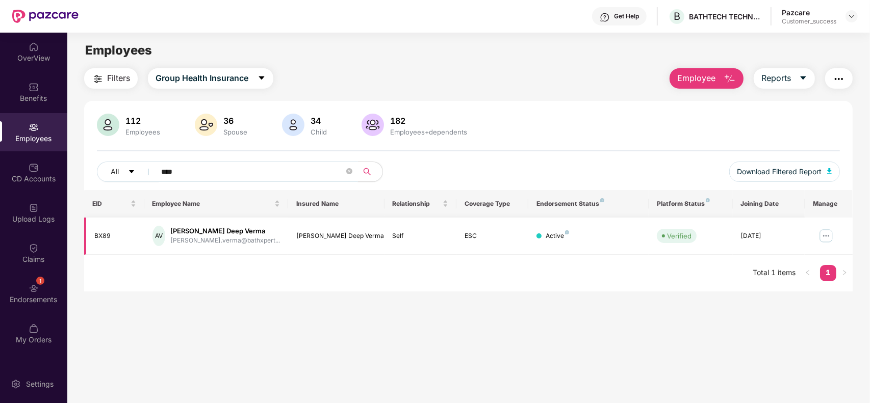
type input "****"
click at [829, 233] on img at bounding box center [826, 236] width 16 height 16
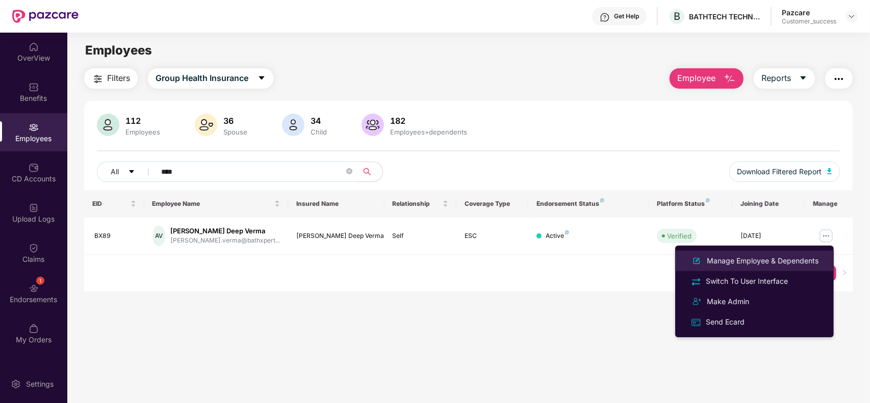
click at [753, 259] on div "Manage Employee & Dependents" at bounding box center [763, 261] width 116 height 11
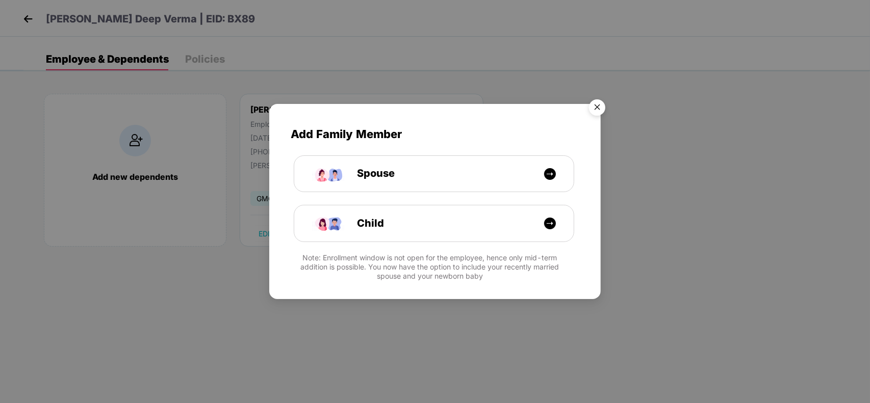
click at [599, 109] on img "Close" at bounding box center [597, 109] width 29 height 29
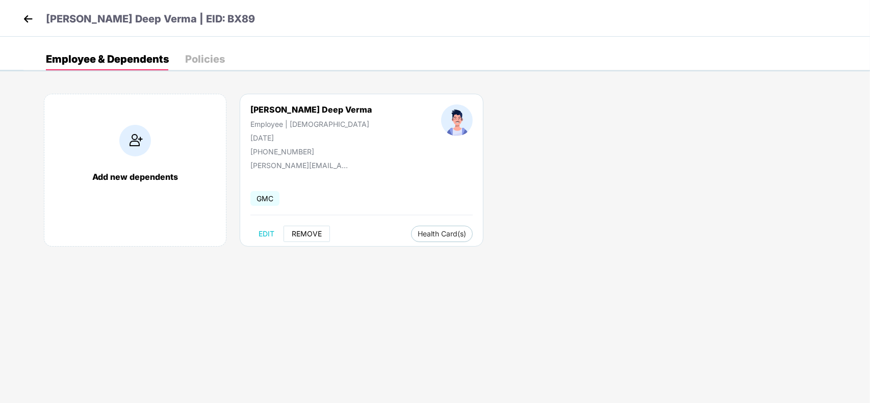
click at [314, 235] on span "REMOVE" at bounding box center [307, 234] width 30 height 8
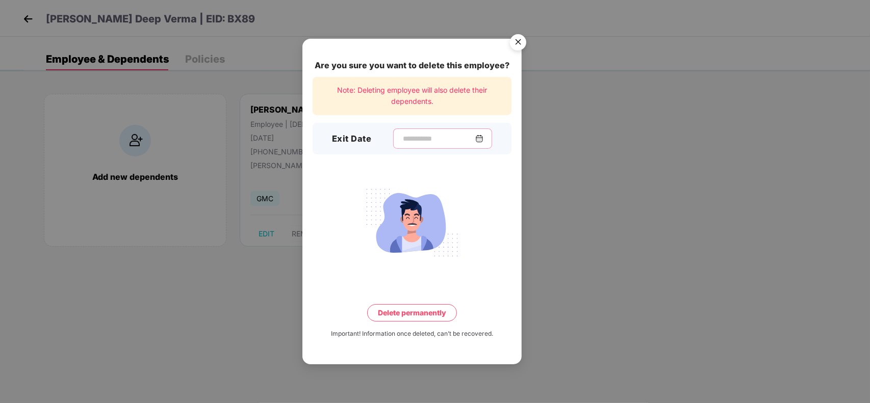
click at [460, 137] on input at bounding box center [438, 139] width 73 height 11
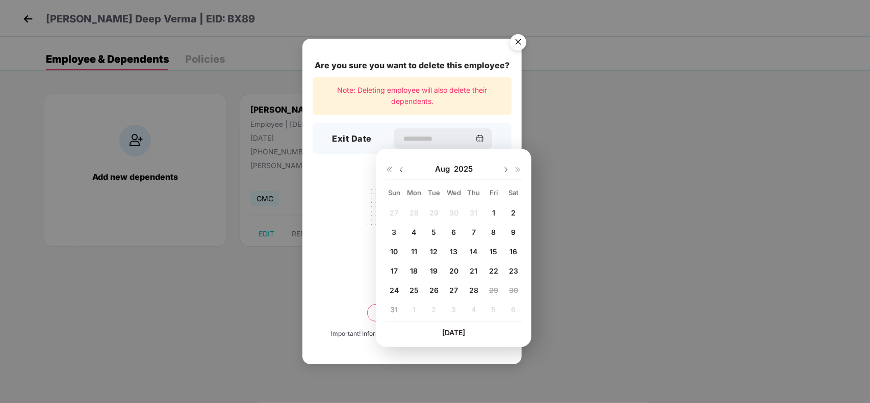
click at [490, 209] on div "1" at bounding box center [493, 212] width 15 height 15
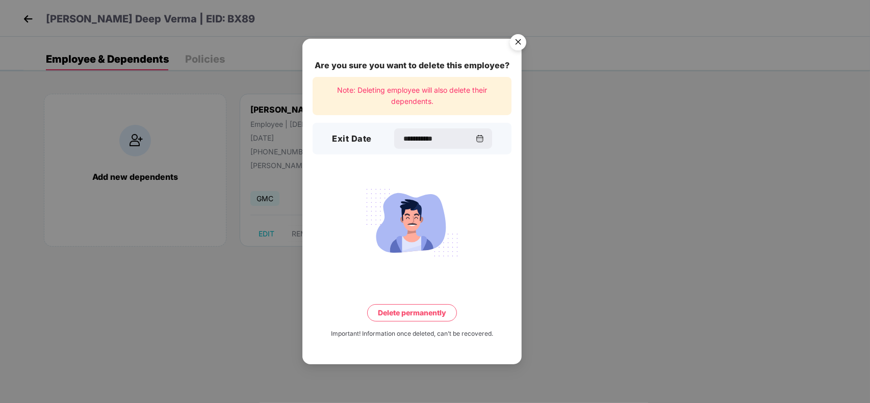
type input "**********"
click at [389, 309] on button "Delete permanently" at bounding box center [412, 312] width 90 height 17
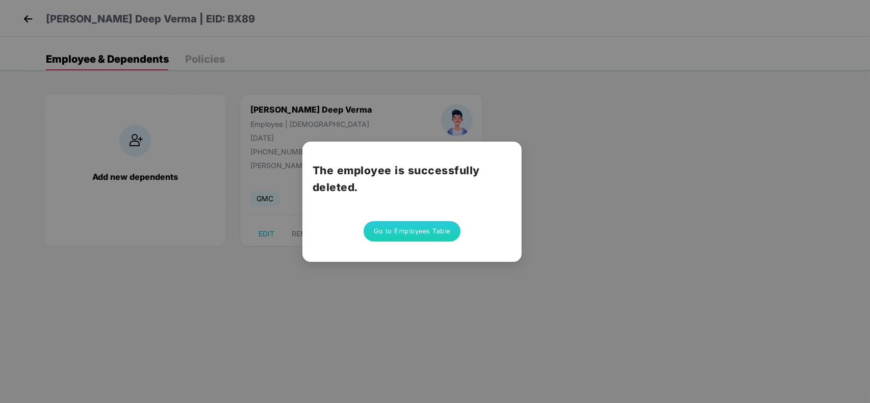
click at [402, 227] on button "Go to Employees Table" at bounding box center [412, 231] width 97 height 20
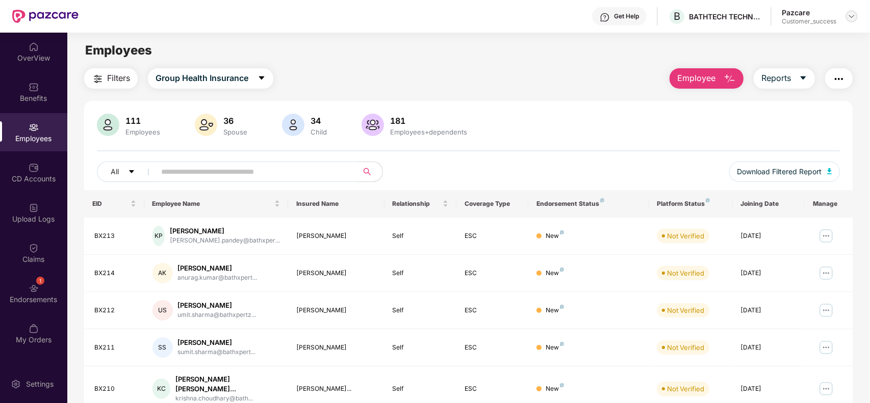
click at [851, 16] on img at bounding box center [852, 16] width 8 height 8
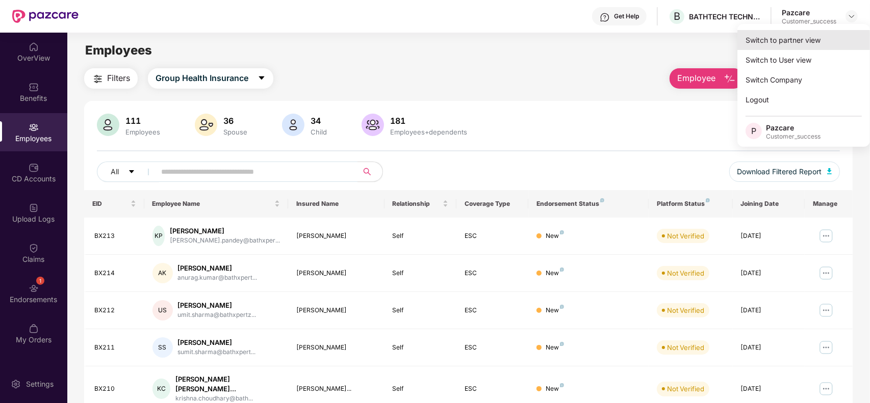
click at [819, 44] on div "Switch to partner view" at bounding box center [804, 40] width 133 height 20
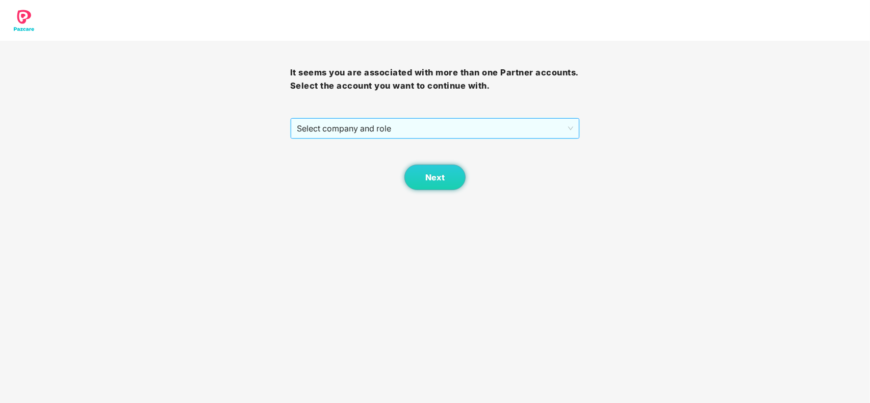
click at [474, 129] on span "Select company and role" at bounding box center [435, 128] width 277 height 19
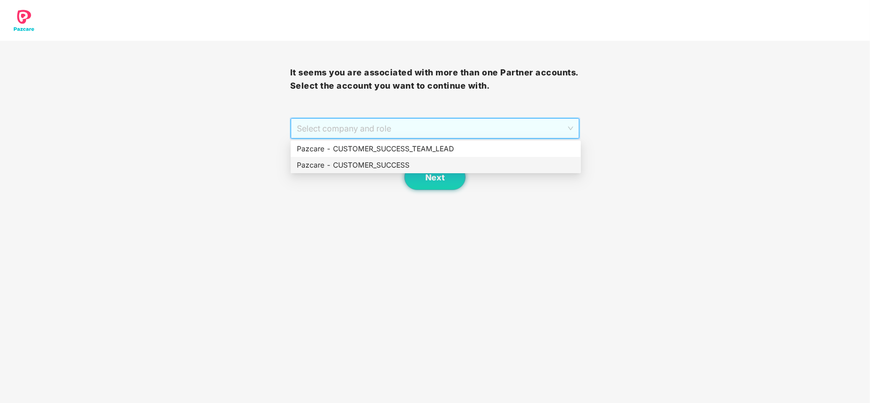
click at [386, 163] on div "Pazcare - CUSTOMER_SUCCESS" at bounding box center [436, 165] width 278 height 11
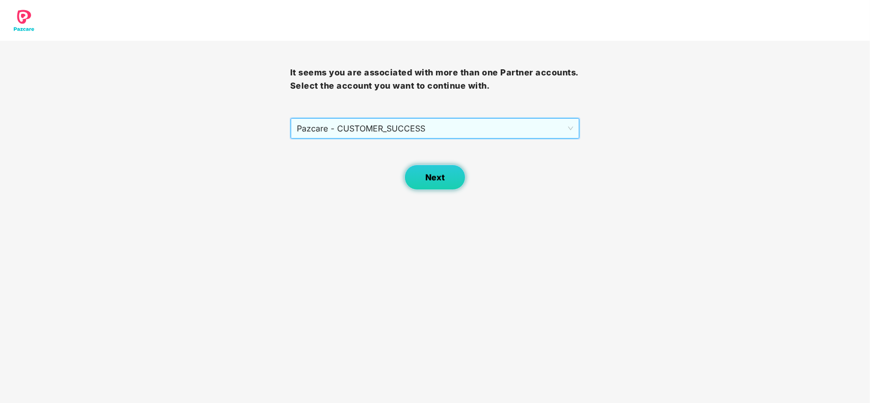
click at [421, 171] on button "Next" at bounding box center [434, 178] width 61 height 26
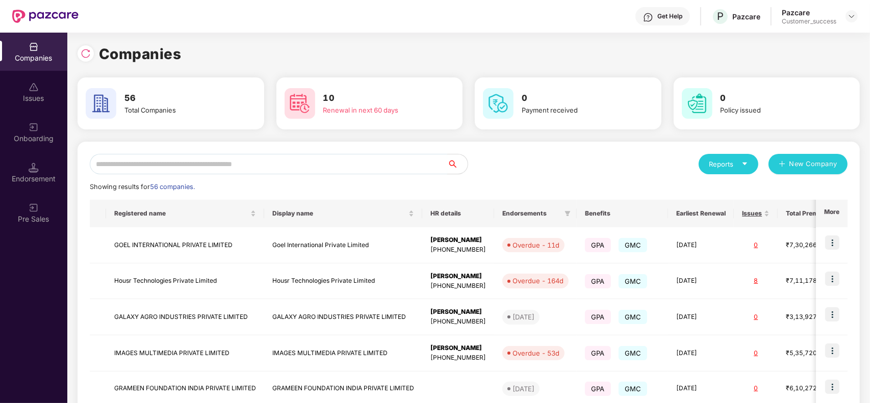
click at [332, 166] on input "text" at bounding box center [269, 164] width 358 height 20
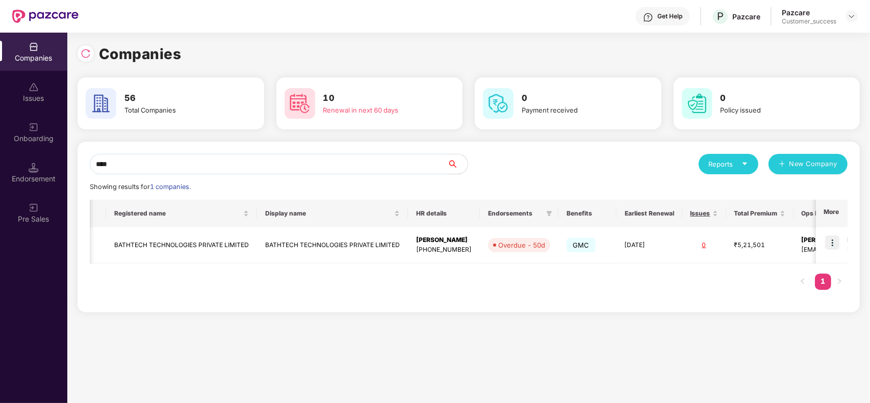
scroll to position [0, 1]
click at [200, 157] on input "****" at bounding box center [269, 164] width 358 height 20
type input "*"
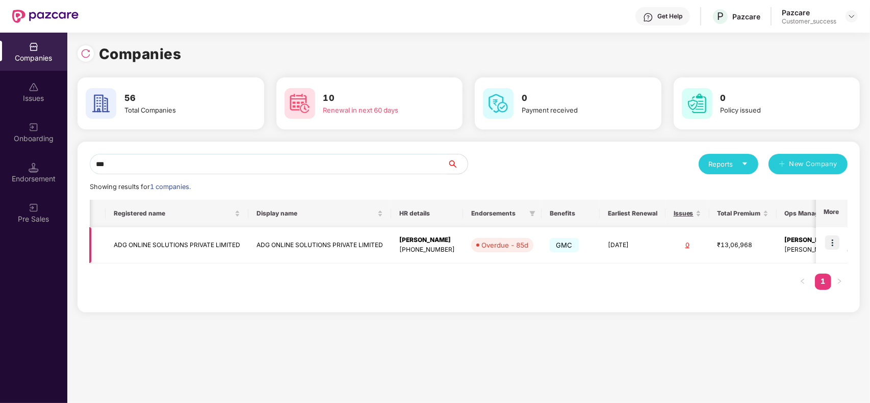
type input "***"
click at [174, 257] on td "ADG ONLINE SOLUTIONS PRIVATE LIMITED" at bounding box center [177, 245] width 143 height 36
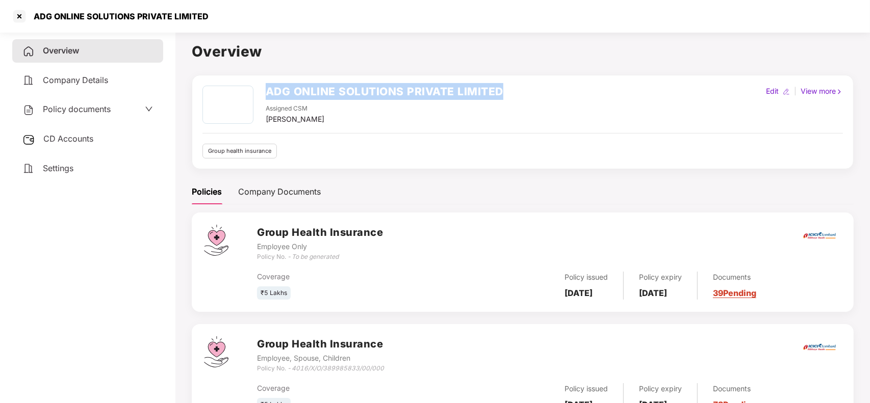
drag, startPoint x: 268, startPoint y: 88, endPoint x: 525, endPoint y: 82, distance: 257.1
click at [525, 82] on div "ADG ONLINE SOLUTIONS PRIVATE LIMITED Assigned CSM [PERSON_NAME] Edit | View mor…" at bounding box center [523, 122] width 662 height 94
copy h2 "ADG ONLINE SOLUTIONS PRIVATE LIMITED"
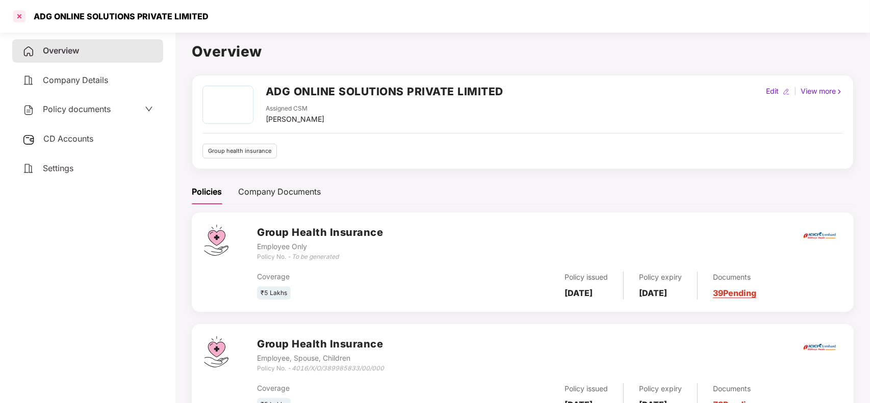
click at [16, 17] on div at bounding box center [19, 16] width 16 height 16
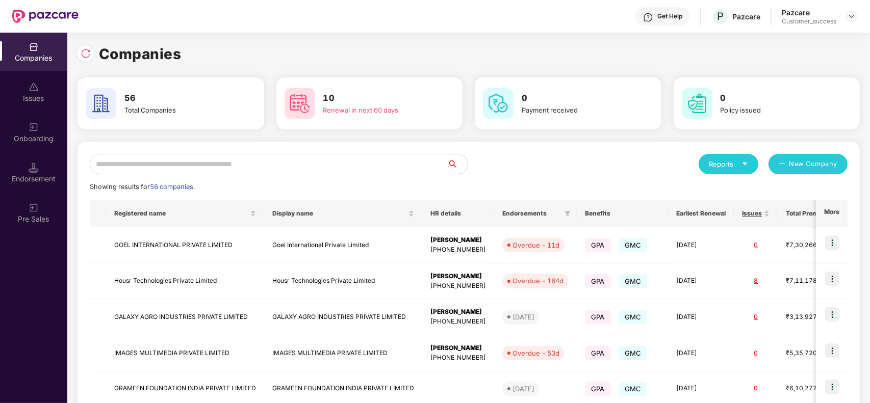
click at [228, 159] on input "text" at bounding box center [269, 164] width 358 height 20
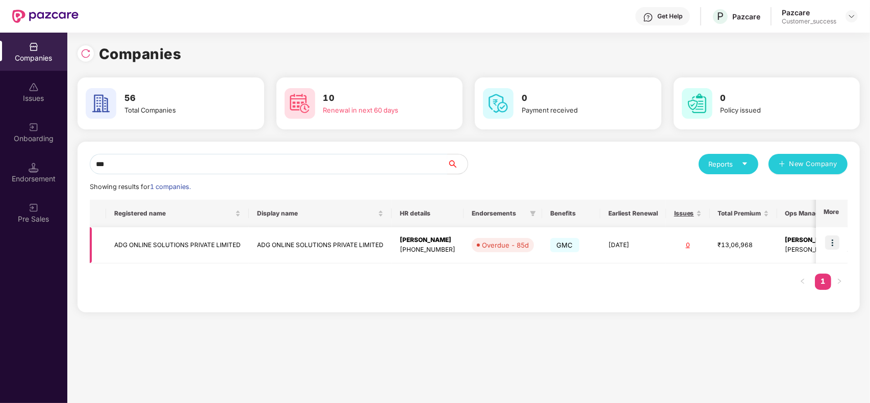
type input "***"
click at [834, 244] on img at bounding box center [832, 243] width 14 height 14
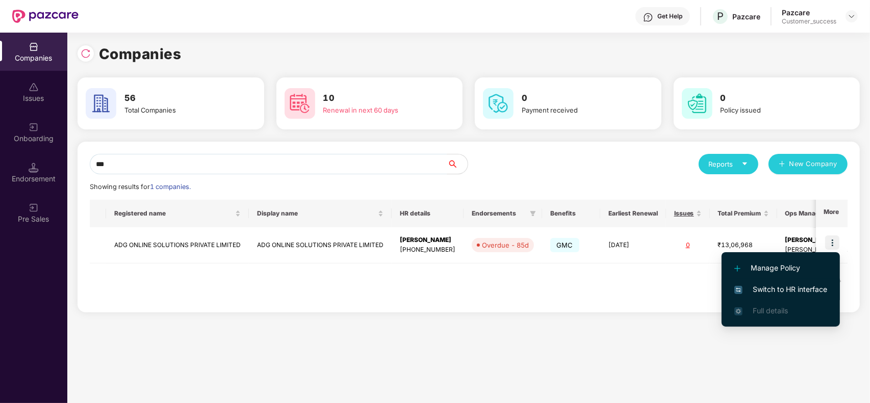
click at [792, 287] on span "Switch to HR interface" at bounding box center [780, 289] width 93 height 11
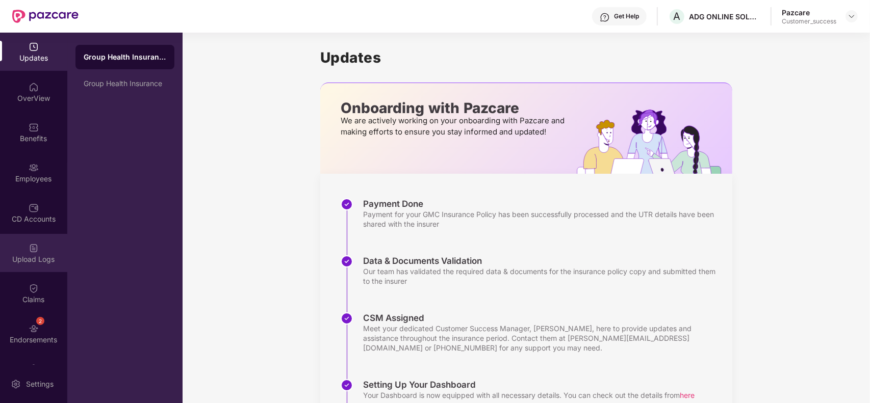
click at [21, 246] on div "Upload Logs" at bounding box center [33, 253] width 67 height 38
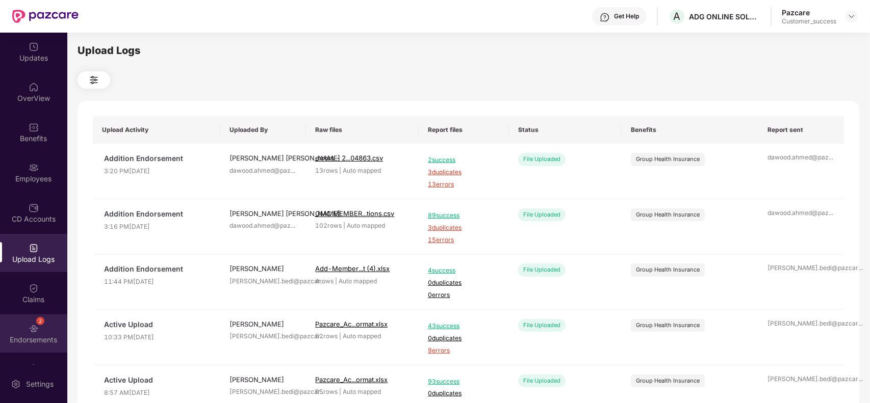
click at [26, 327] on div "2 Endorsements" at bounding box center [33, 334] width 67 height 38
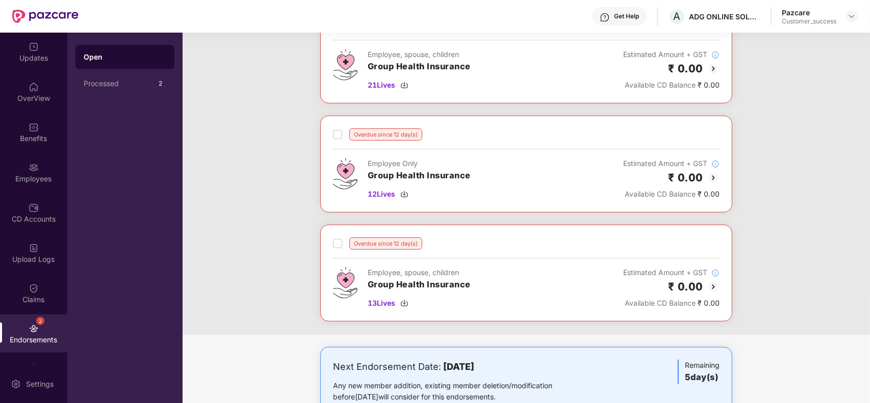
scroll to position [558, 0]
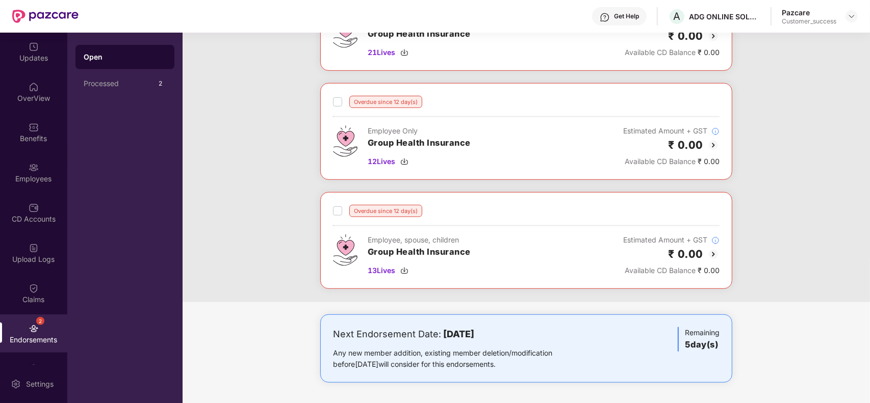
click at [713, 252] on img at bounding box center [713, 254] width 12 height 12
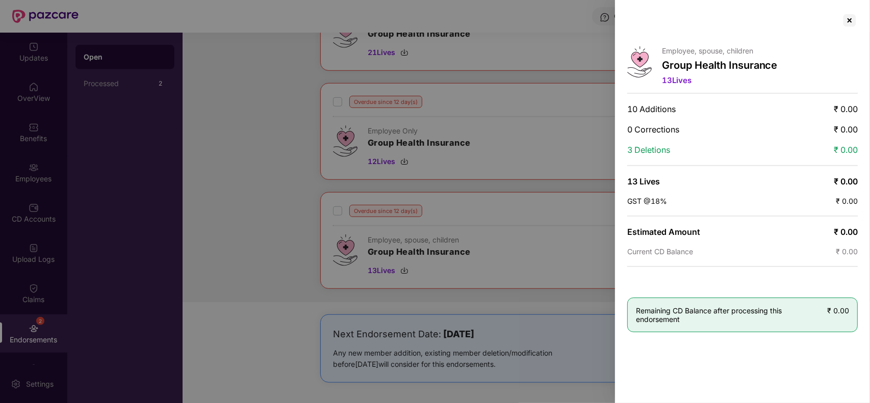
click at [564, 244] on div at bounding box center [435, 201] width 870 height 403
click at [852, 19] on div at bounding box center [850, 20] width 16 height 16
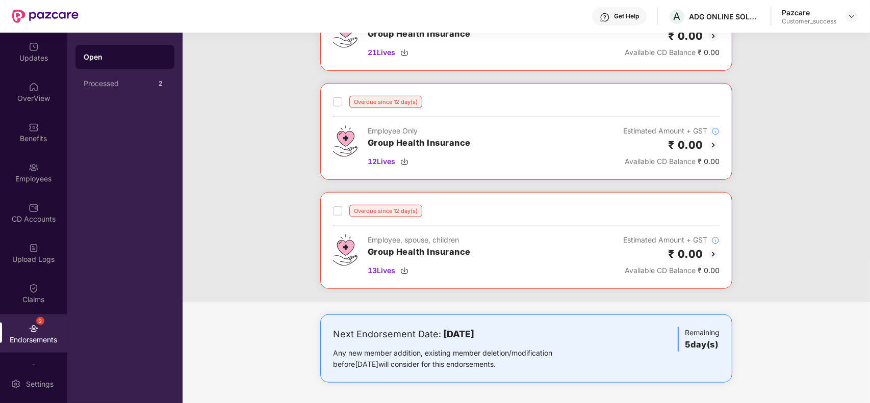
click at [710, 145] on img at bounding box center [713, 145] width 12 height 12
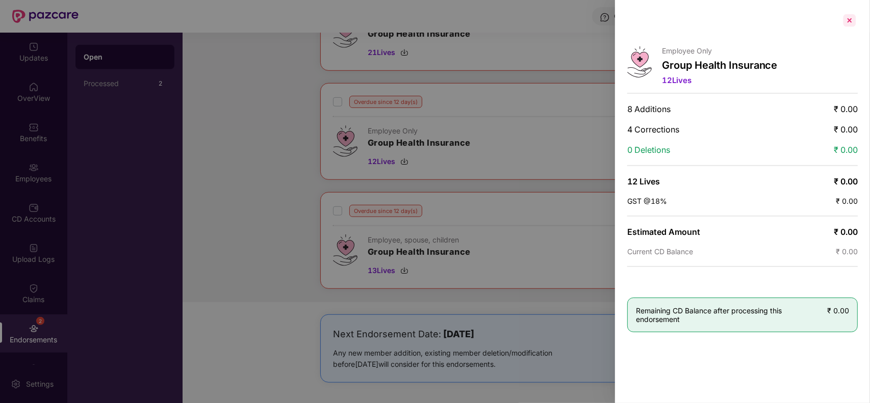
click at [856, 18] on div at bounding box center [850, 20] width 16 height 16
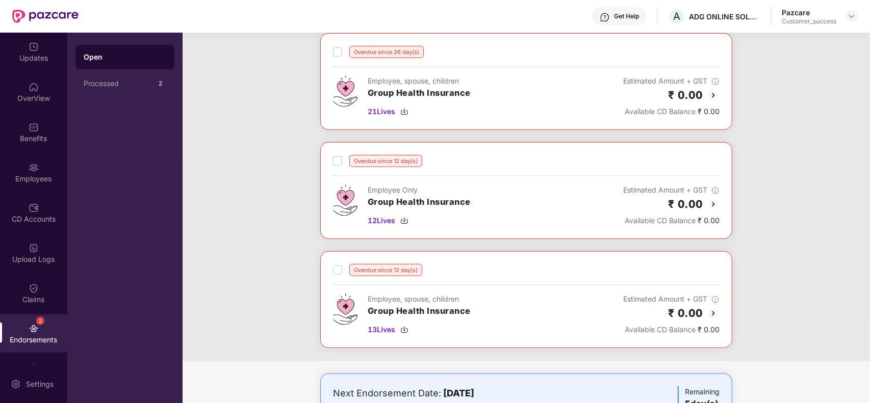
scroll to position [491, 0]
click at [710, 98] on img at bounding box center [713, 96] width 12 height 12
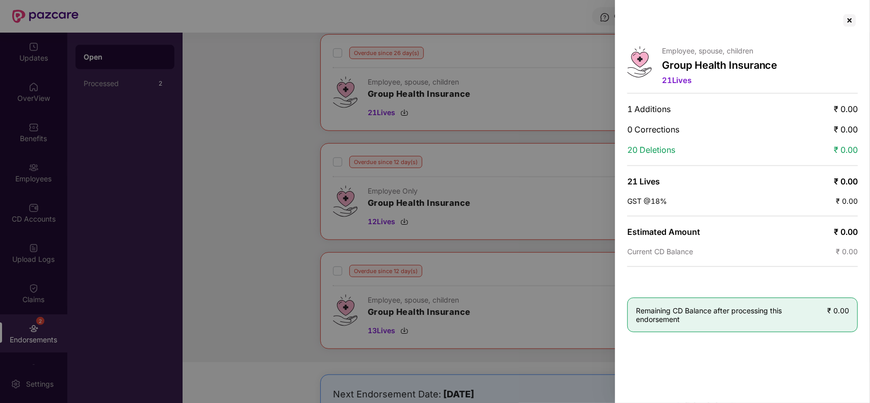
click at [656, 153] on span "20 Deletions" at bounding box center [651, 150] width 48 height 10
click at [852, 16] on div at bounding box center [850, 20] width 16 height 16
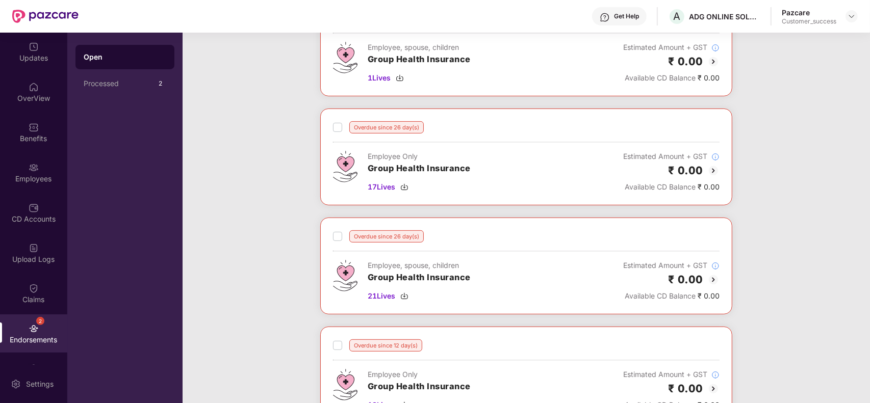
scroll to position [307, 0]
click at [713, 173] on img at bounding box center [713, 172] width 12 height 12
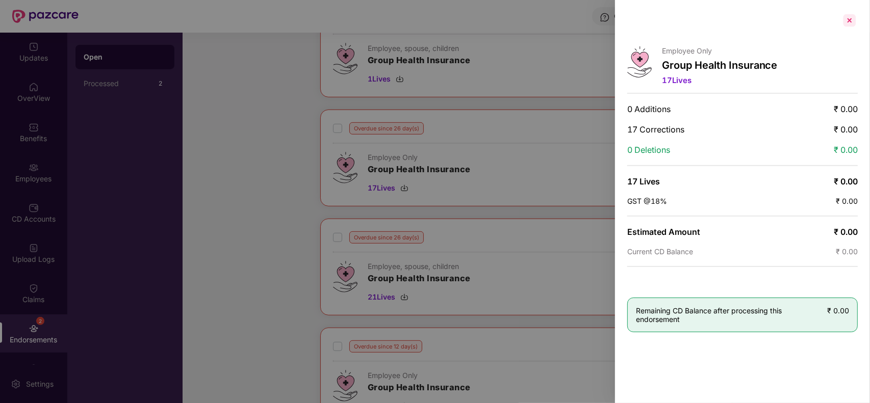
click at [850, 16] on div at bounding box center [850, 20] width 16 height 16
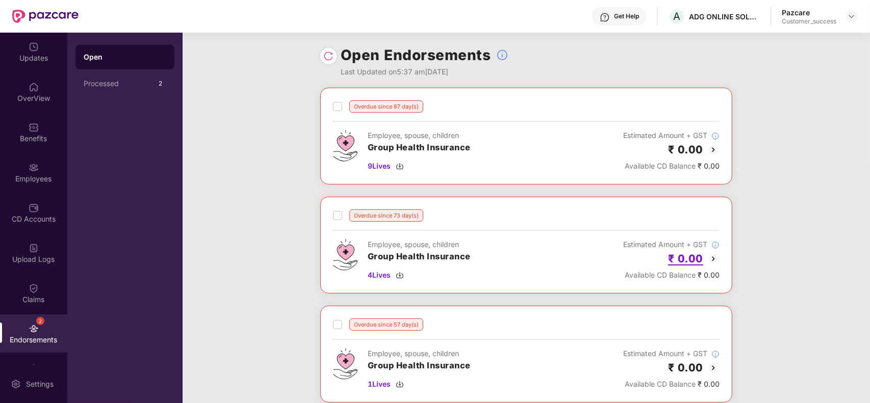
scroll to position [0, 0]
click at [713, 155] on img at bounding box center [713, 151] width 12 height 12
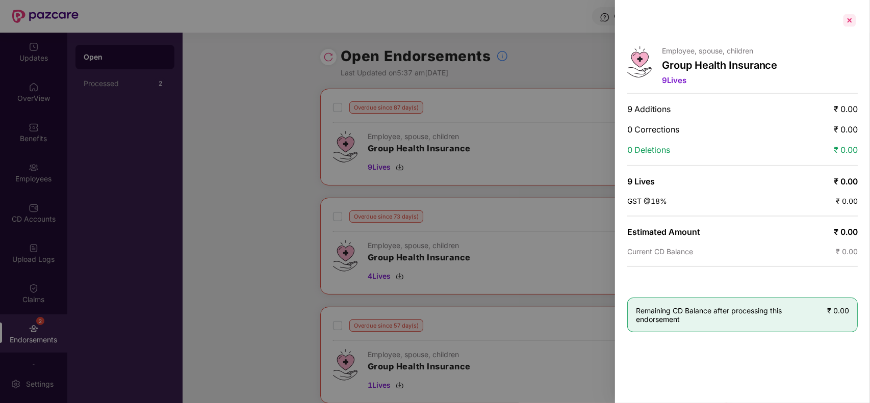
click at [851, 22] on div at bounding box center [850, 20] width 16 height 16
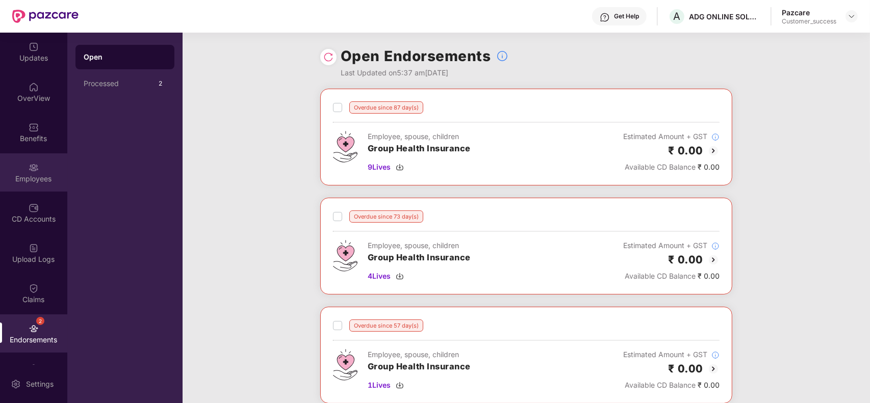
click at [21, 174] on div "Employees" at bounding box center [33, 179] width 67 height 10
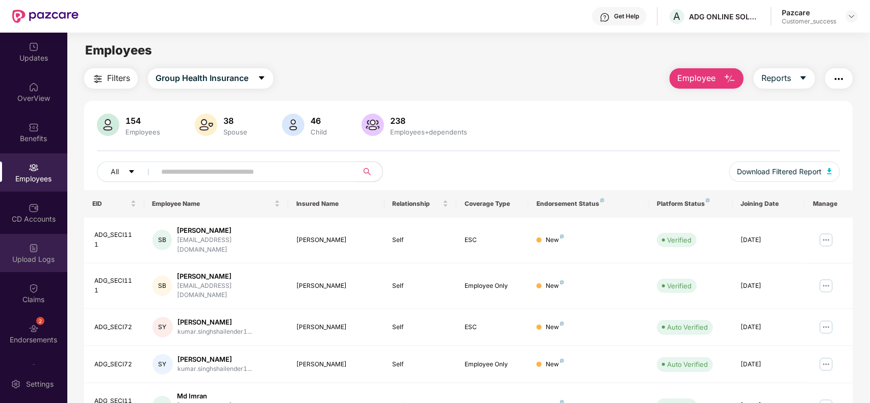
click at [22, 255] on div "Upload Logs" at bounding box center [33, 260] width 67 height 10
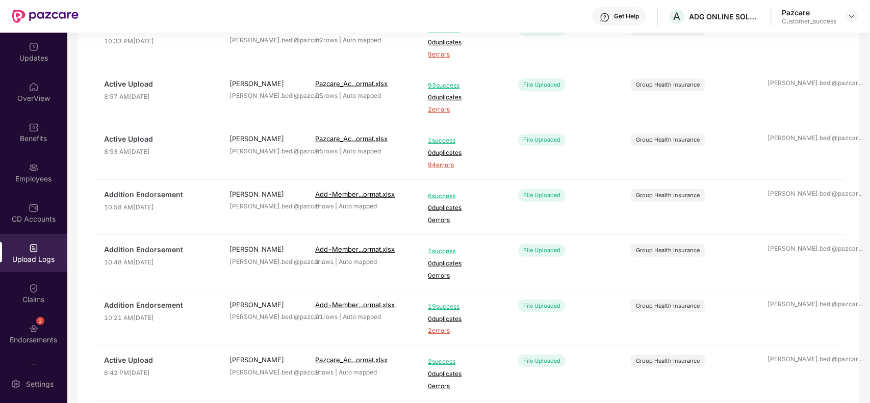
scroll to position [337, 0]
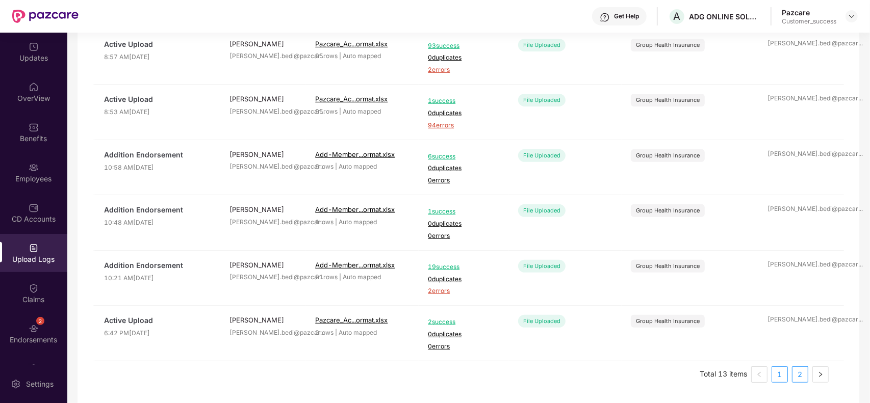
click at [802, 375] on link "2" at bounding box center [800, 374] width 15 height 15
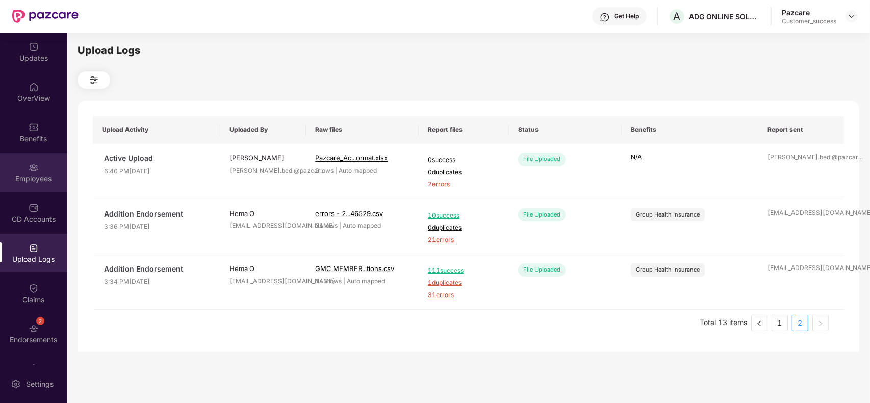
click at [10, 169] on div "Employees" at bounding box center [33, 173] width 67 height 38
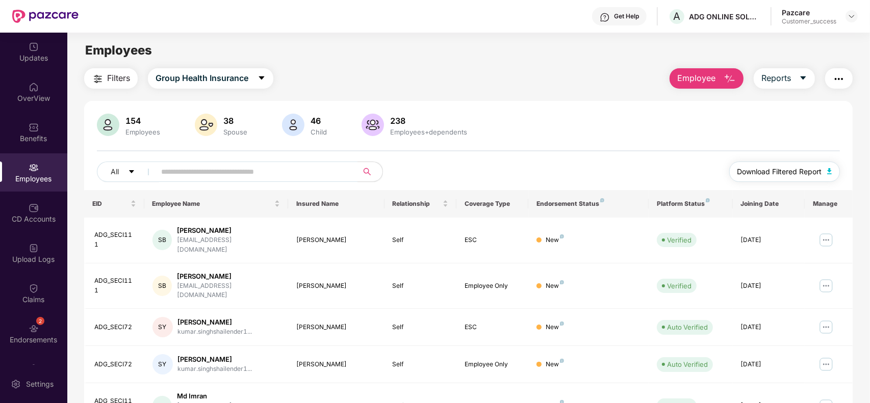
click at [801, 168] on span "Download Filtered Report" at bounding box center [780, 171] width 85 height 11
click at [848, 18] on img at bounding box center [852, 16] width 8 height 8
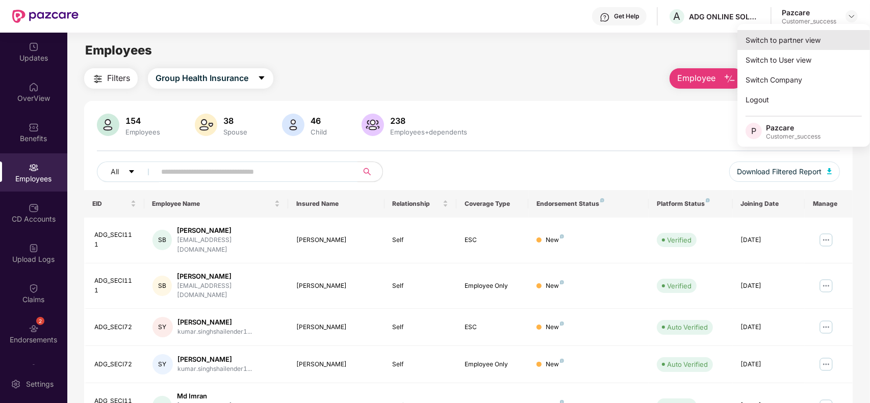
click at [820, 42] on div "Switch to partner view" at bounding box center [804, 40] width 133 height 20
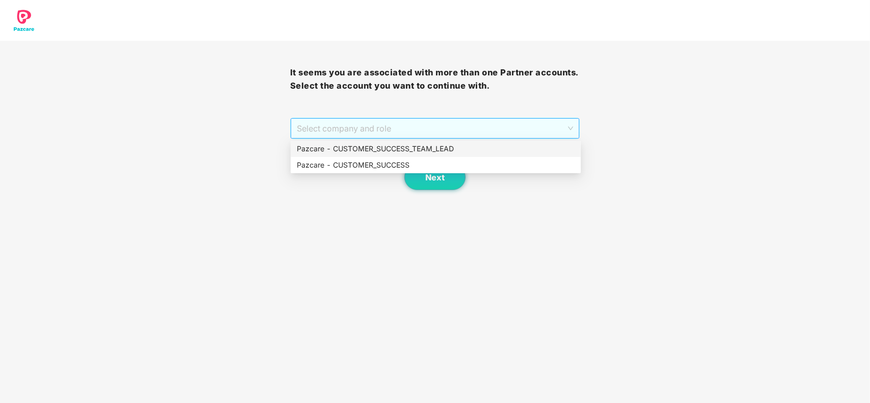
click at [509, 130] on span "Select company and role" at bounding box center [435, 128] width 277 height 19
click at [417, 169] on div "Pazcare - CUSTOMER_SUCCESS" at bounding box center [436, 165] width 278 height 11
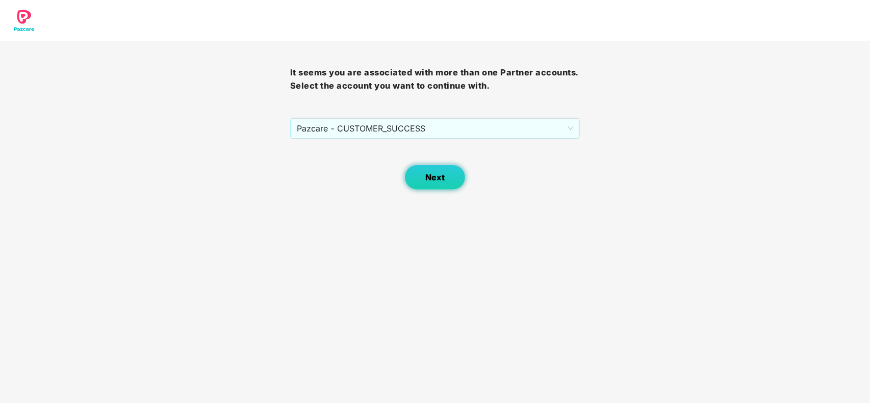
click at [432, 184] on button "Next" at bounding box center [434, 178] width 61 height 26
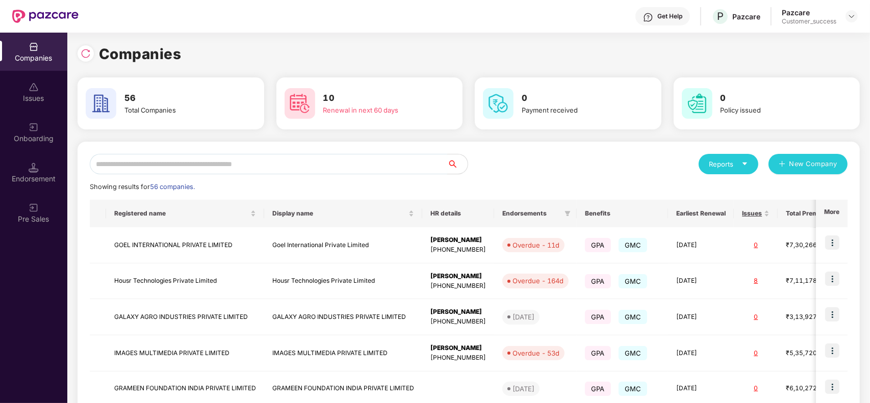
click at [299, 161] on input "text" at bounding box center [269, 164] width 358 height 20
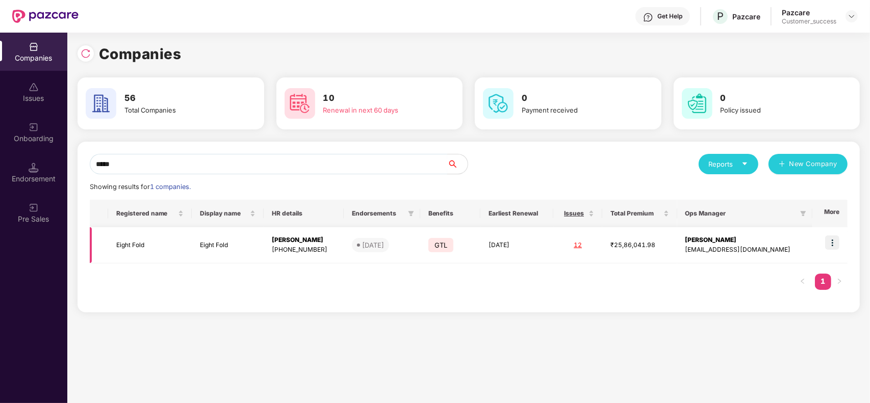
type input "*****"
click at [832, 248] on img at bounding box center [832, 243] width 14 height 14
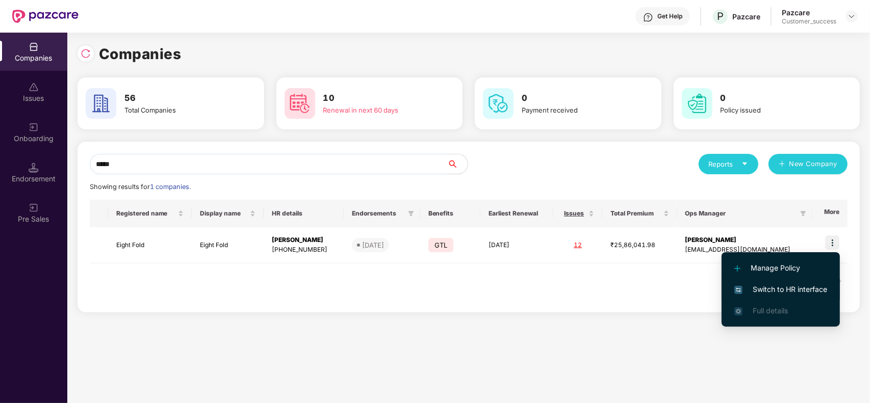
click at [793, 286] on span "Switch to HR interface" at bounding box center [780, 289] width 93 height 11
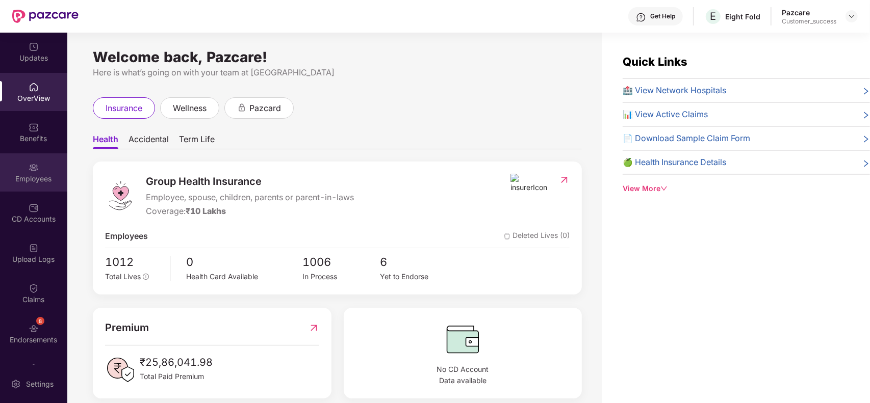
click at [49, 165] on div "Employees" at bounding box center [33, 173] width 67 height 38
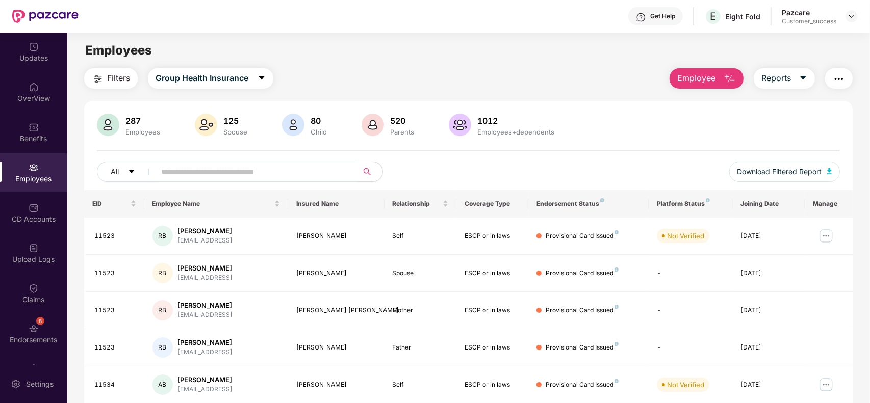
click at [230, 166] on input "text" at bounding box center [252, 171] width 183 height 15
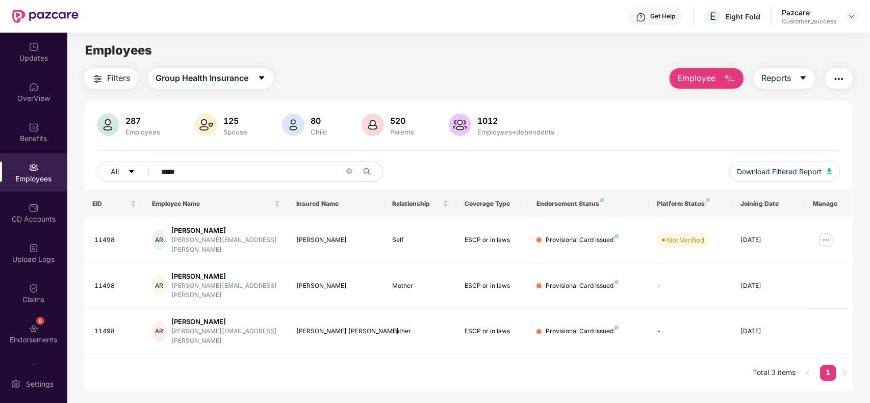
type input "*****"
click at [826, 236] on img at bounding box center [826, 240] width 16 height 16
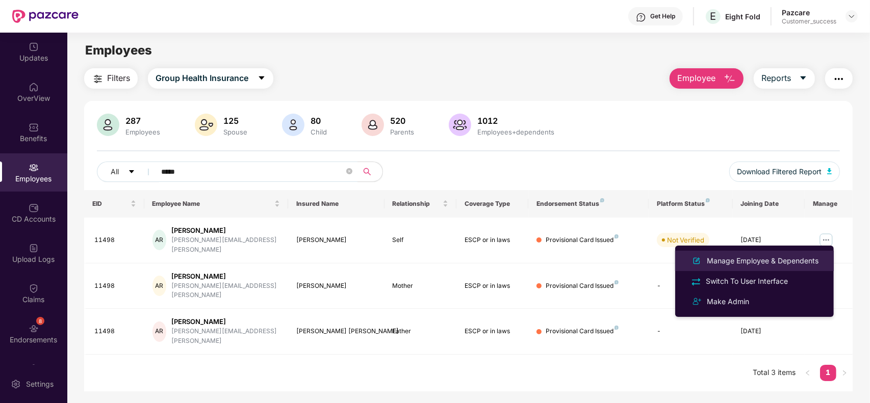
click at [771, 257] on div "Manage Employee & Dependents" at bounding box center [763, 261] width 116 height 11
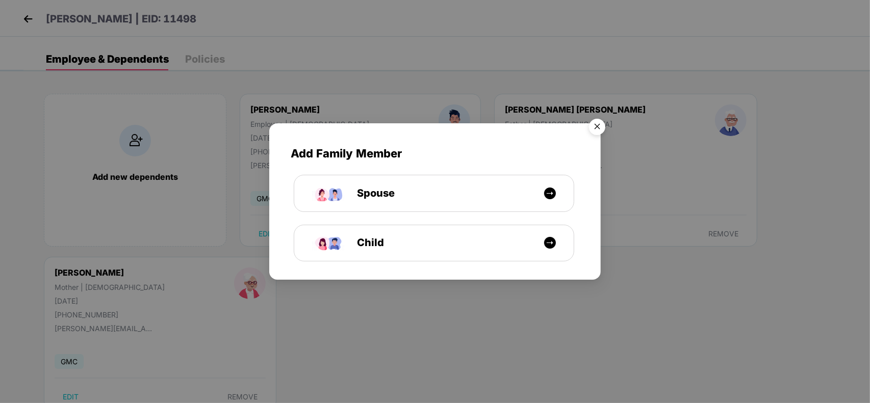
click at [588, 124] on img "Close" at bounding box center [597, 128] width 29 height 29
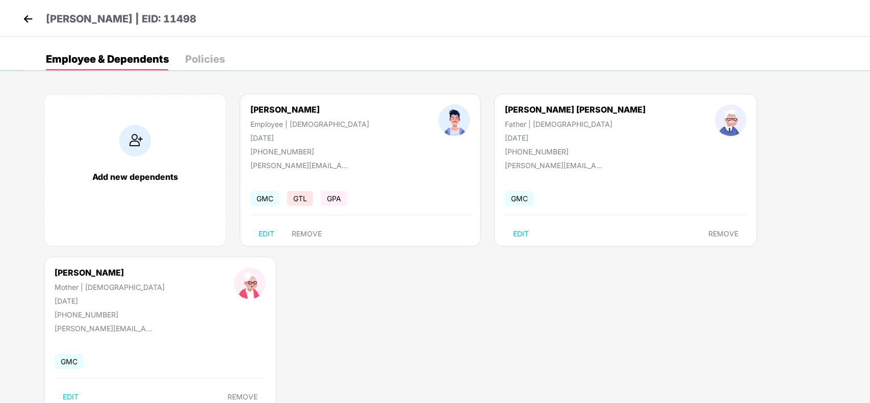
click at [273, 106] on div "[PERSON_NAME]" at bounding box center [309, 110] width 119 height 10
copy div "[PERSON_NAME]"
click at [30, 27] on header "[PERSON_NAME] | EID: 11498" at bounding box center [108, 20] width 176 height 18
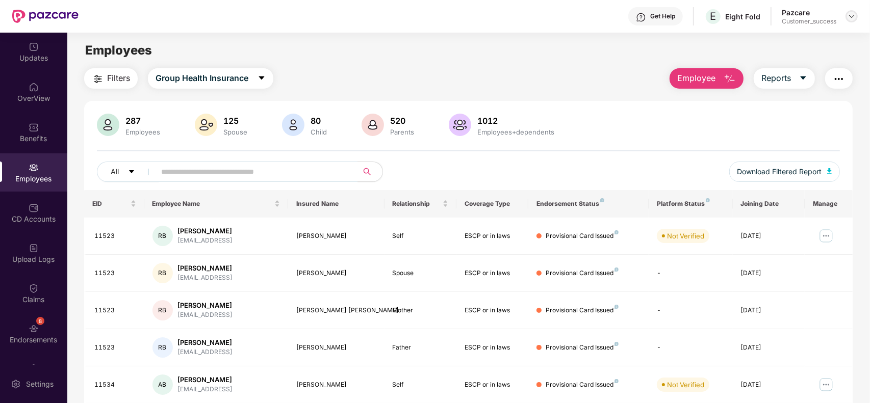
click at [850, 21] on div at bounding box center [852, 16] width 12 height 12
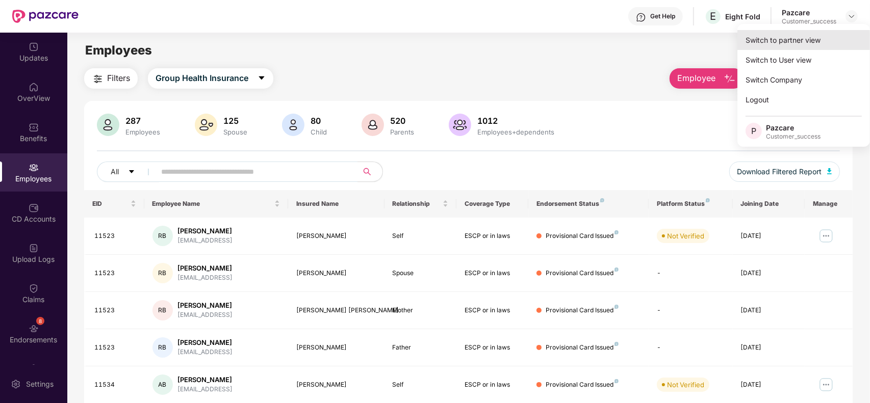
click at [822, 38] on div "Switch to partner view" at bounding box center [804, 40] width 133 height 20
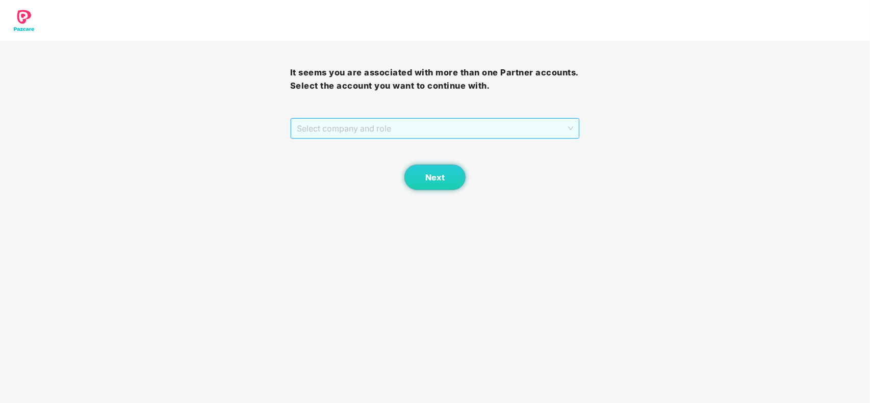
click at [400, 131] on span "Select company and role" at bounding box center [435, 128] width 277 height 19
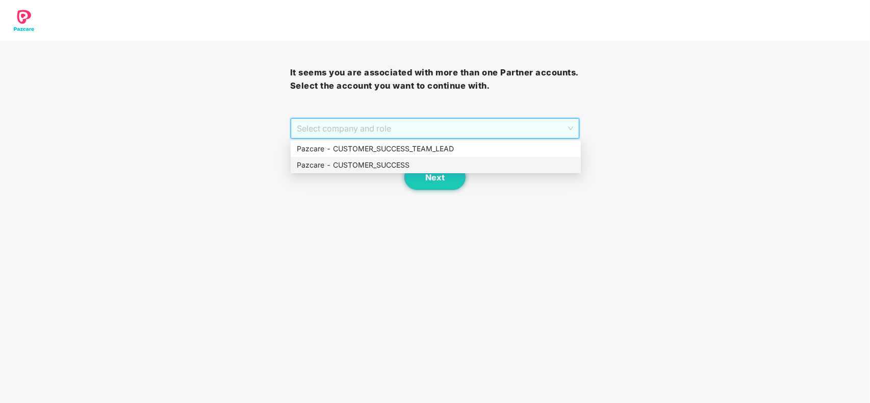
click at [357, 162] on div "Pazcare - CUSTOMER_SUCCESS" at bounding box center [436, 165] width 278 height 11
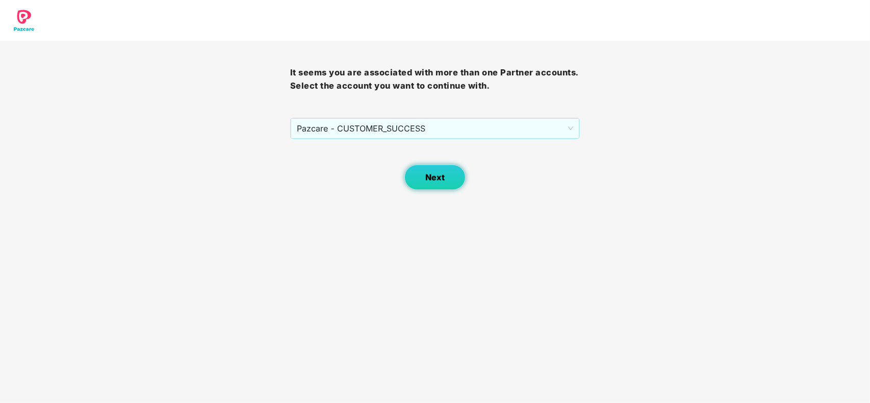
click at [427, 174] on span "Next" at bounding box center [434, 178] width 19 height 10
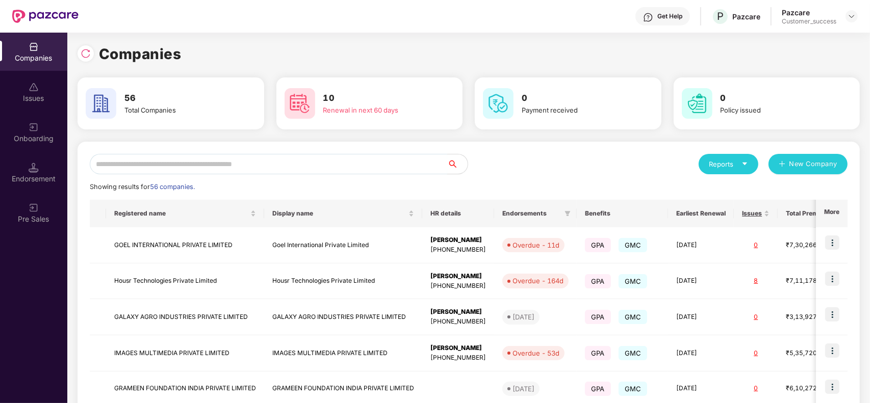
click at [337, 166] on input "text" at bounding box center [269, 164] width 358 height 20
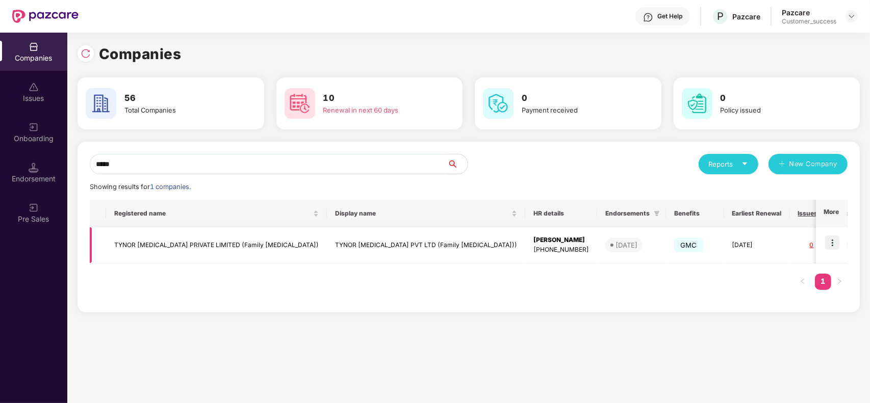
type input "*****"
click at [829, 241] on img at bounding box center [832, 243] width 14 height 14
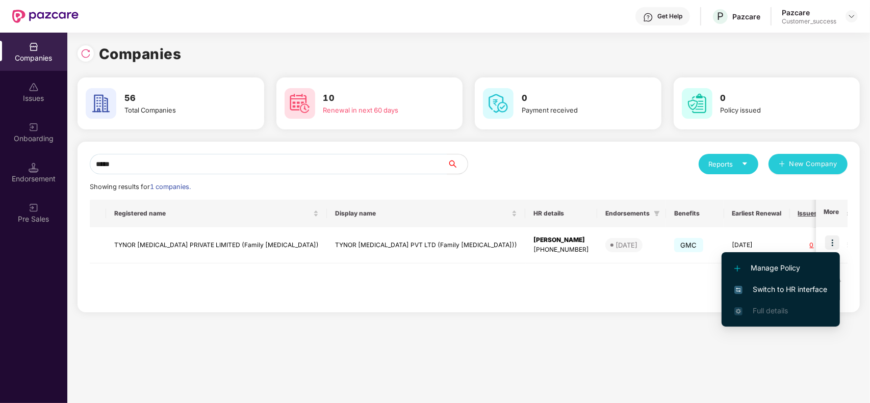
click at [804, 287] on span "Switch to HR interface" at bounding box center [780, 289] width 93 height 11
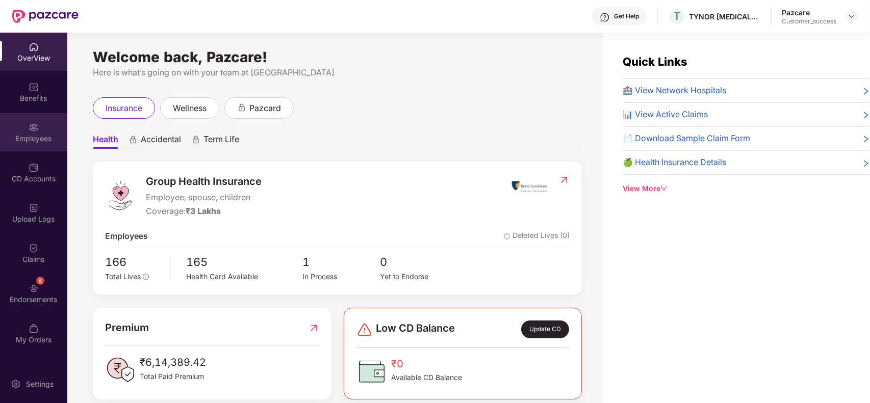
click at [17, 131] on div "Employees" at bounding box center [33, 132] width 67 height 38
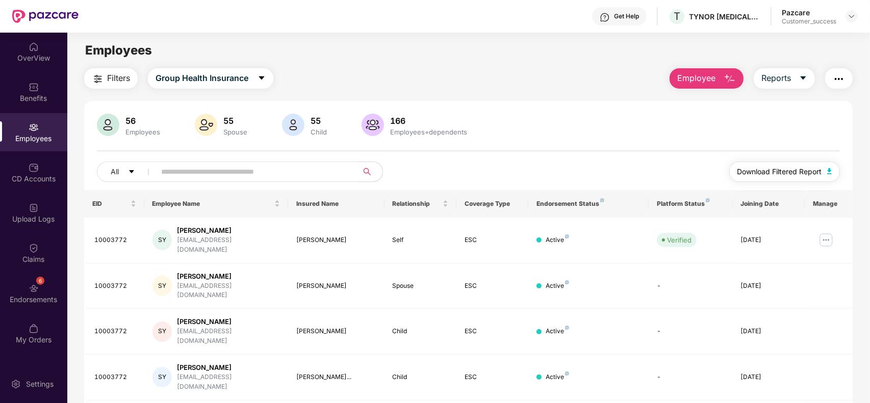
click at [821, 166] on span "Download Filtered Report" at bounding box center [780, 171] width 85 height 11
click at [855, 14] on img at bounding box center [852, 16] width 8 height 8
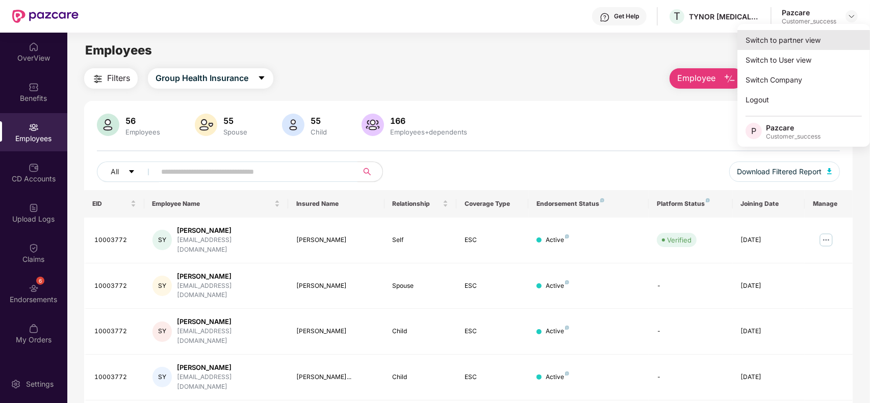
click at [823, 33] on div "Switch to partner view" at bounding box center [804, 40] width 133 height 20
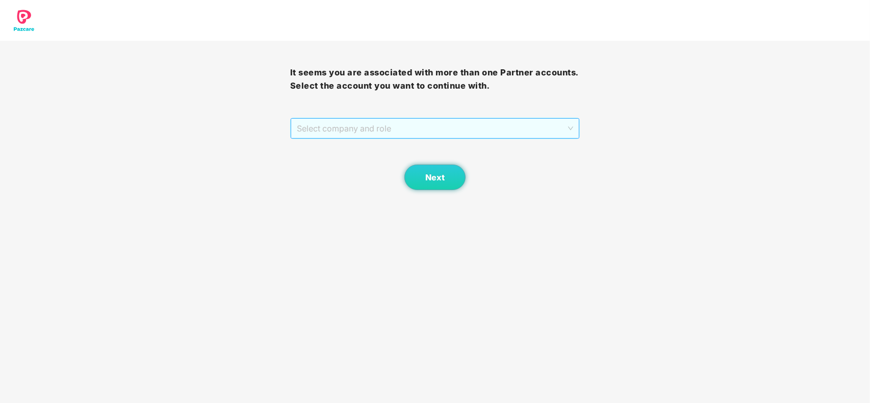
click at [534, 126] on span "Select company and role" at bounding box center [435, 128] width 277 height 19
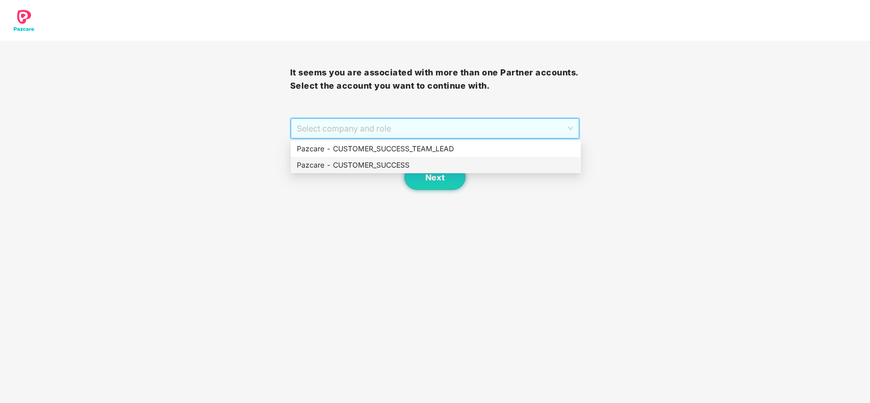
click at [443, 162] on div "Pazcare - CUSTOMER_SUCCESS" at bounding box center [436, 165] width 278 height 11
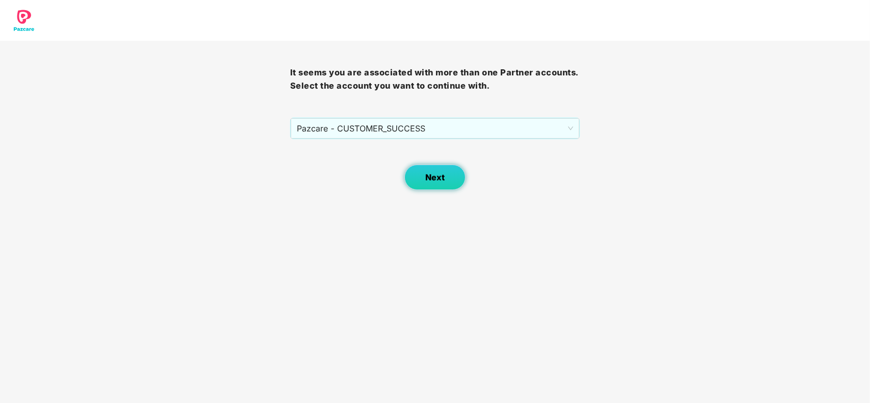
click at [437, 172] on button "Next" at bounding box center [434, 178] width 61 height 26
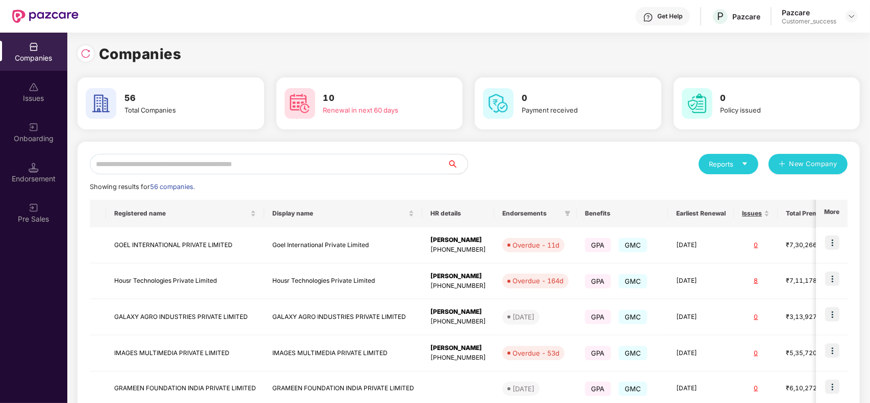
click at [199, 157] on input "text" at bounding box center [269, 164] width 358 height 20
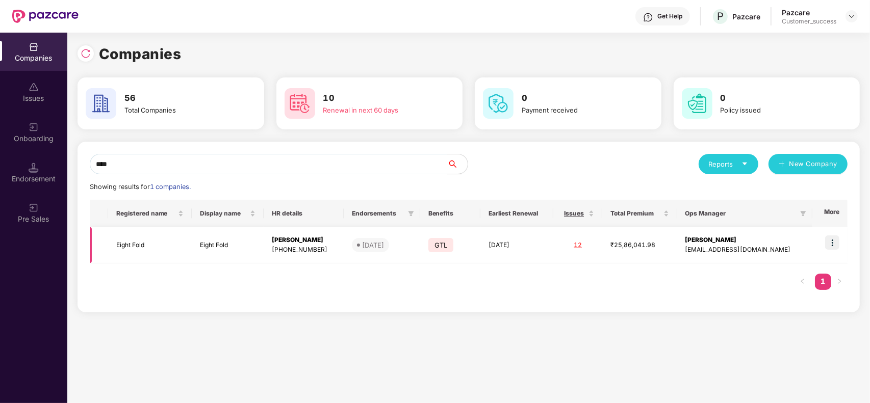
type input "****"
click at [832, 240] on img at bounding box center [832, 243] width 14 height 14
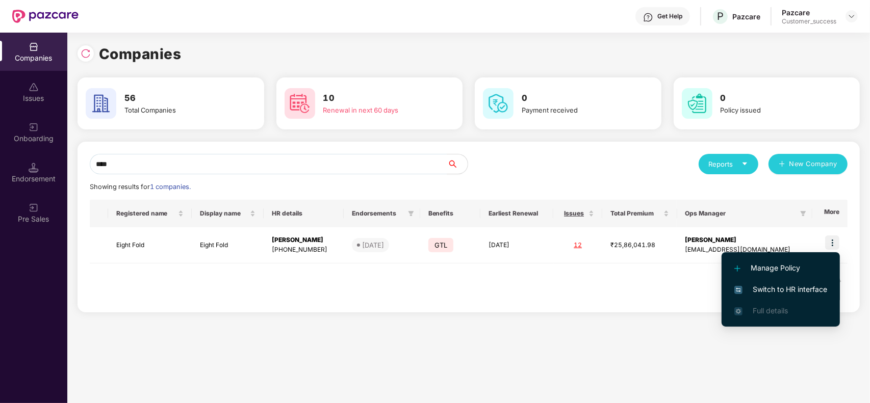
click at [781, 287] on span "Switch to HR interface" at bounding box center [780, 289] width 93 height 11
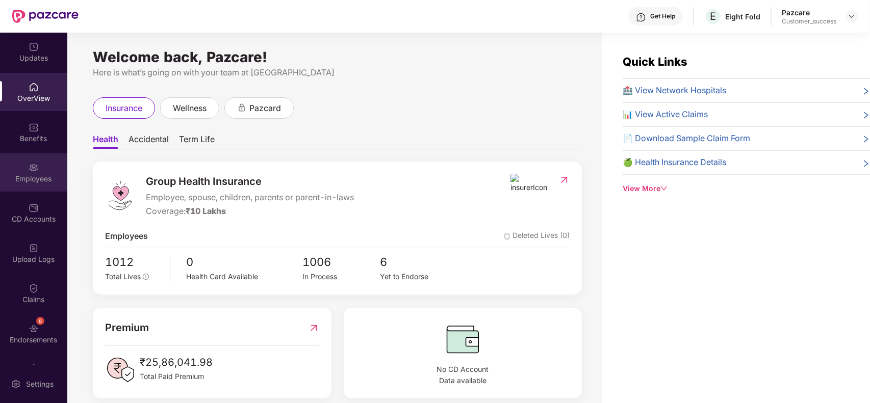
click at [24, 163] on div "Employees" at bounding box center [33, 173] width 67 height 38
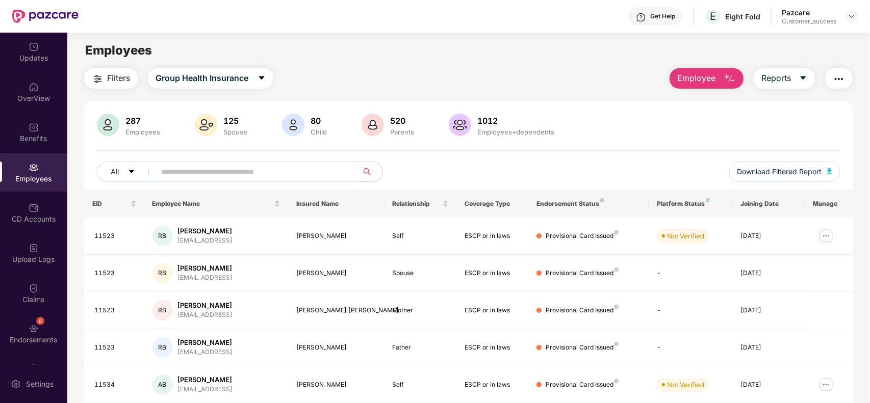
click at [273, 167] on input "text" at bounding box center [252, 171] width 183 height 15
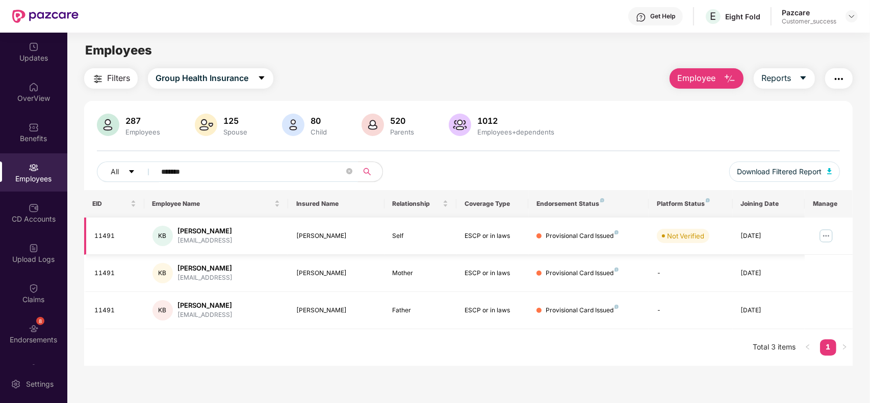
type input "*******"
click at [823, 242] on img at bounding box center [826, 236] width 16 height 16
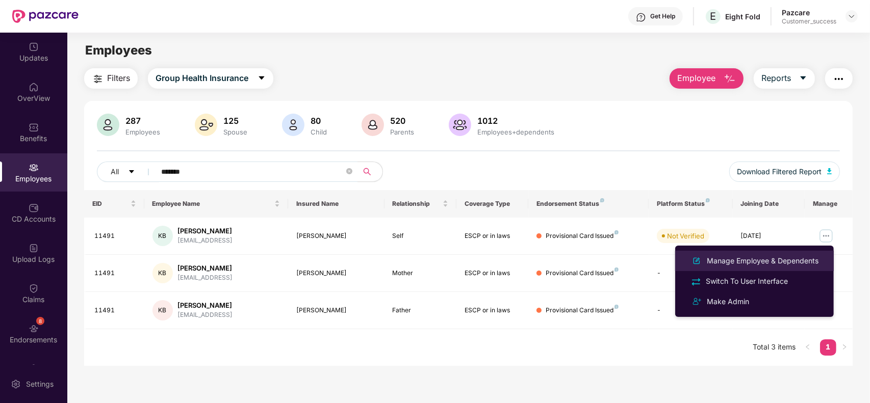
click at [786, 261] on div "Manage Employee & Dependents" at bounding box center [763, 261] width 116 height 11
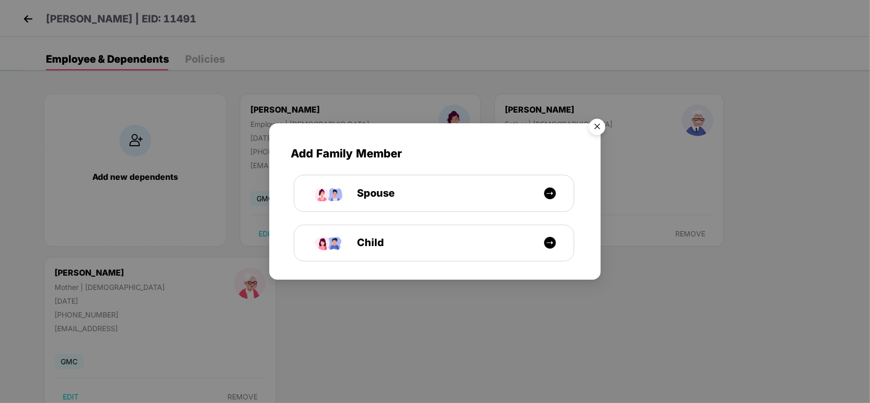
click at [591, 125] on img "Close" at bounding box center [597, 128] width 29 height 29
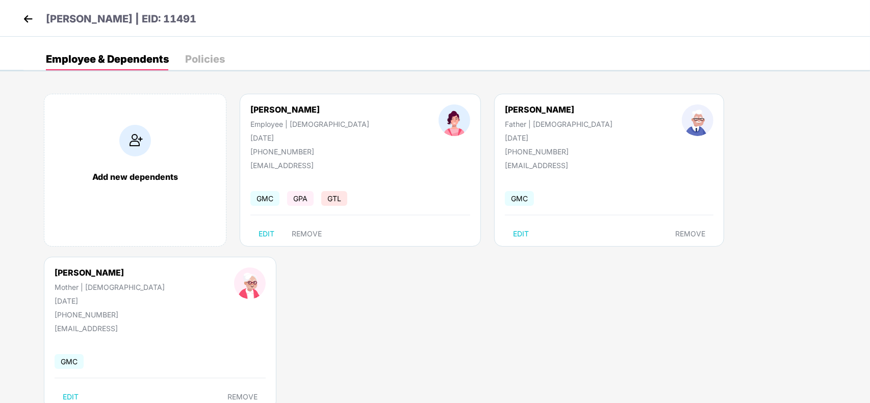
click at [30, 21] on img at bounding box center [27, 18] width 15 height 15
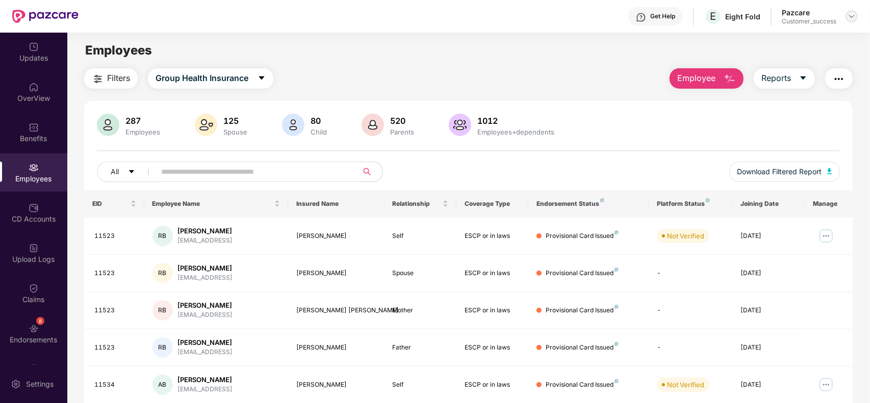
click at [849, 15] on img at bounding box center [852, 16] width 8 height 8
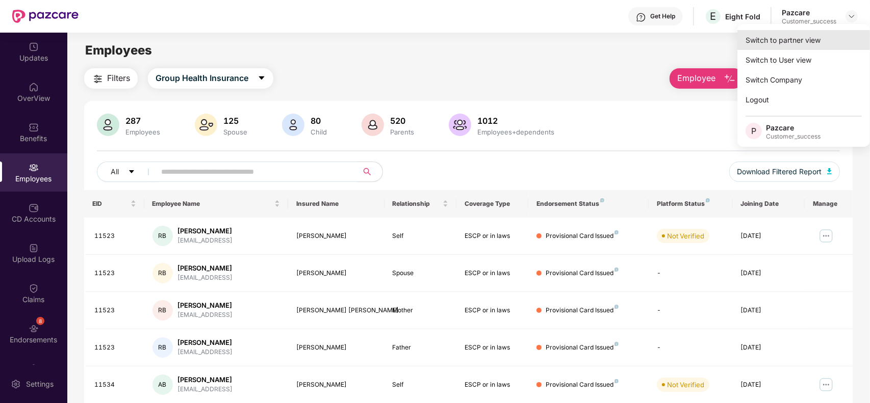
click at [820, 39] on div "Switch to partner view" at bounding box center [804, 40] width 133 height 20
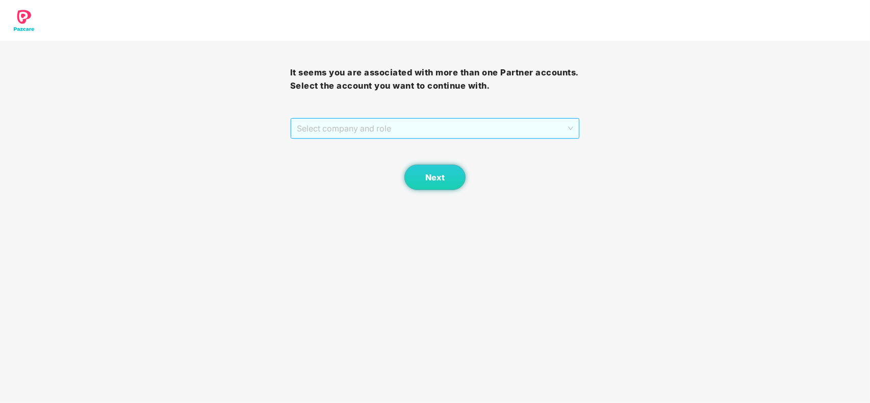
click at [429, 124] on span "Select company and role" at bounding box center [435, 128] width 277 height 19
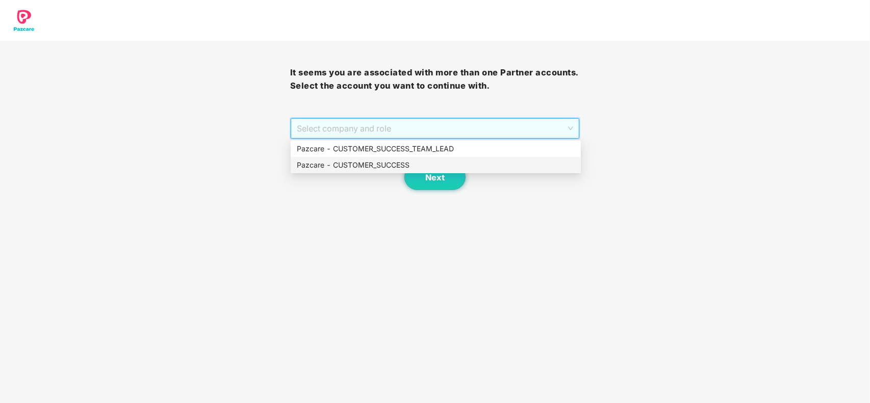
click at [323, 161] on div "Pazcare - CUSTOMER_SUCCESS" at bounding box center [436, 165] width 278 height 11
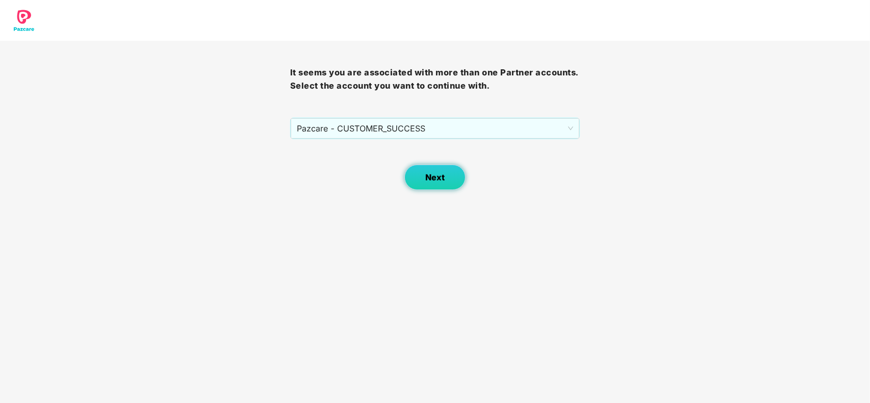
drag, startPoint x: 403, startPoint y: 171, endPoint x: 418, endPoint y: 175, distance: 15.2
click at [418, 175] on div "Next" at bounding box center [435, 164] width 290 height 51
click at [418, 175] on button "Next" at bounding box center [434, 178] width 61 height 26
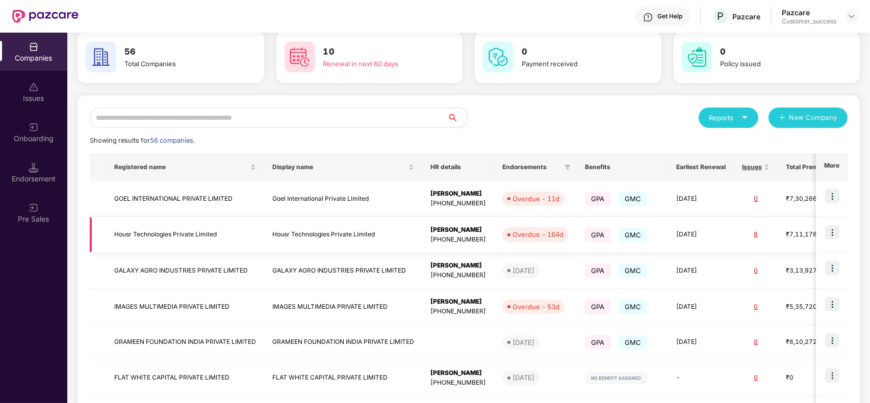
scroll to position [20, 0]
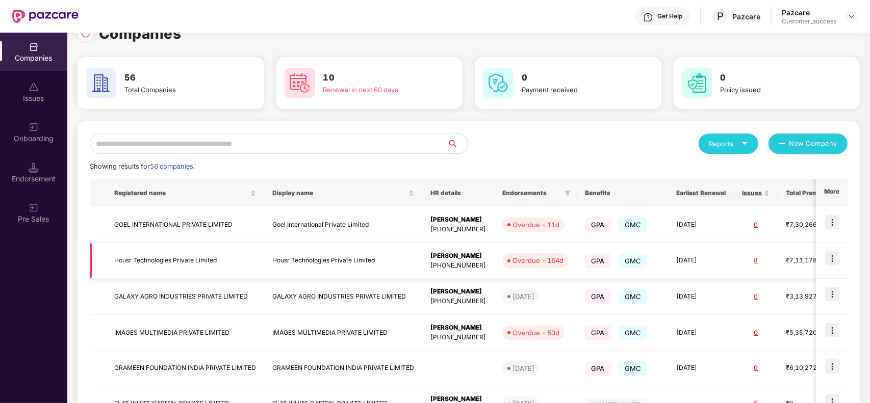
click at [179, 270] on td "Housr Technologies Private Limited" at bounding box center [185, 261] width 158 height 36
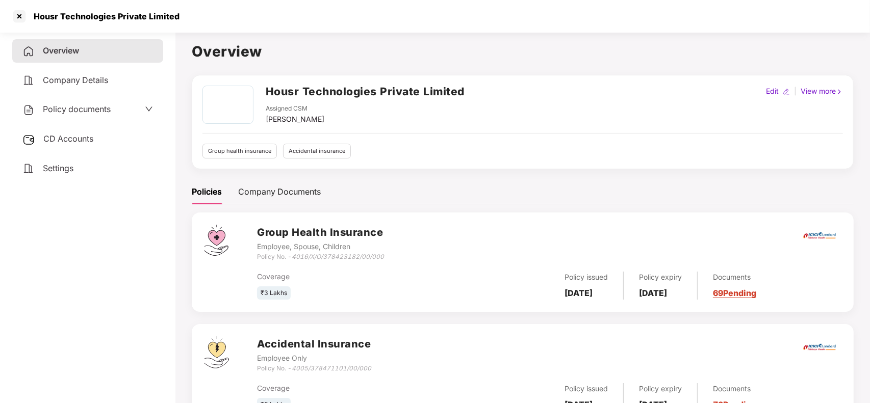
click at [292, 256] on div "Policy No. - 4016/X/O/378423182/00/000" at bounding box center [320, 257] width 127 height 10
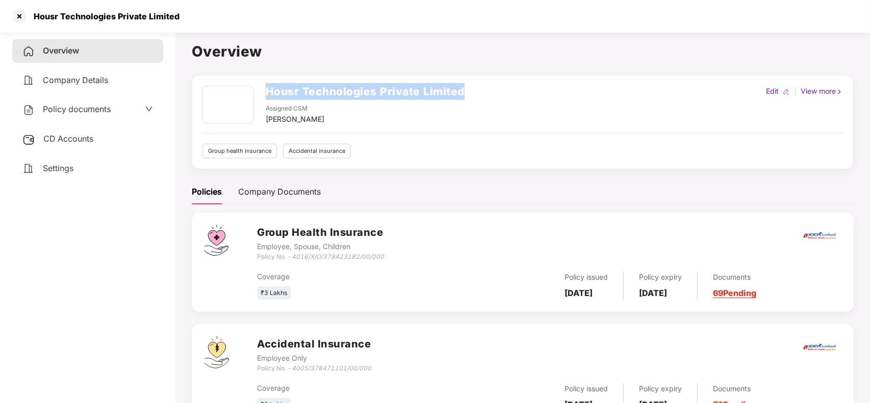
drag, startPoint x: 266, startPoint y: 87, endPoint x: 509, endPoint y: 94, distance: 243.4
click at [509, 94] on div "Housr Technologies Private Limited Assigned CSM [PERSON_NAME] Edit | View more" at bounding box center [522, 105] width 641 height 39
copy h2 "Housr Technologies Private Limited"
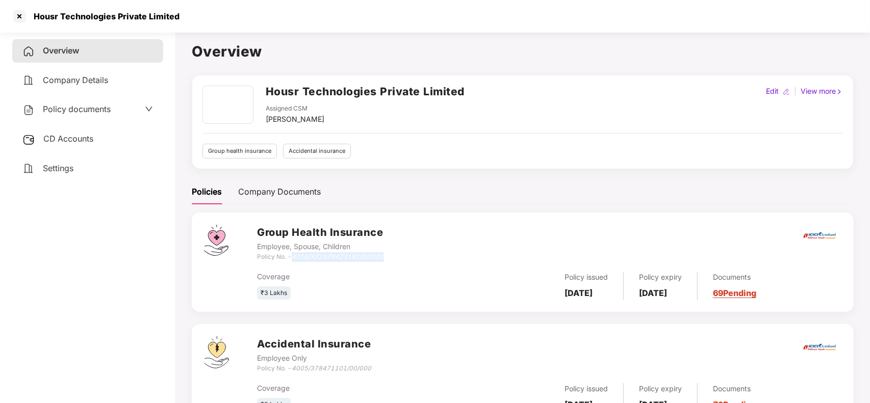
drag, startPoint x: 292, startPoint y: 258, endPoint x: 404, endPoint y: 258, distance: 111.7
click at [404, 258] on div "Group Health Insurance Employee, Spouse, Children Policy No. - 4016/X/O/3784231…" at bounding box center [549, 243] width 584 height 37
copy icon "4016/X/O/378423182/00/000"
click at [29, 16] on div "Housr Technologies Private Limited" at bounding box center [104, 16] width 152 height 10
click at [24, 16] on div at bounding box center [19, 16] width 16 height 16
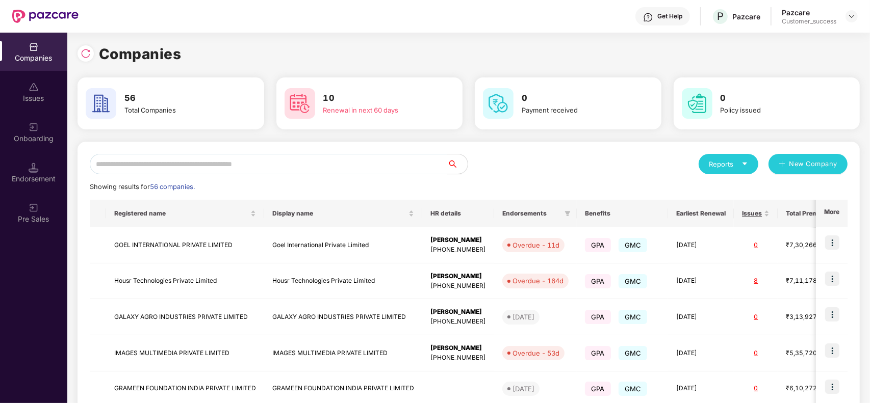
click at [200, 165] on input "text" at bounding box center [269, 164] width 358 height 20
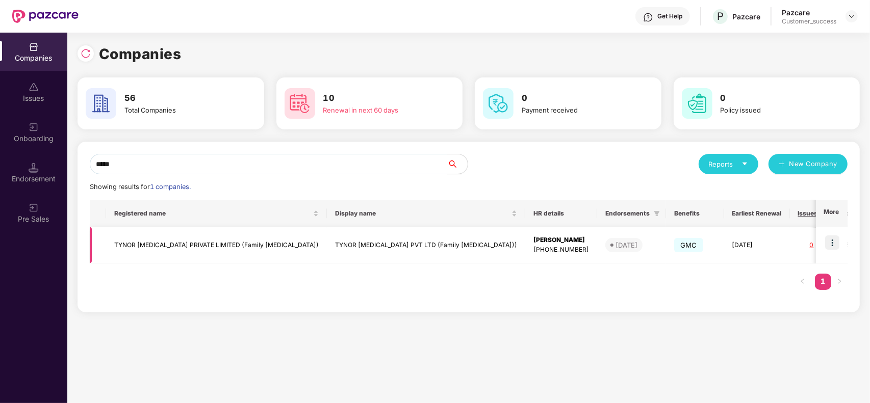
type input "*****"
click at [831, 245] on img at bounding box center [832, 243] width 14 height 14
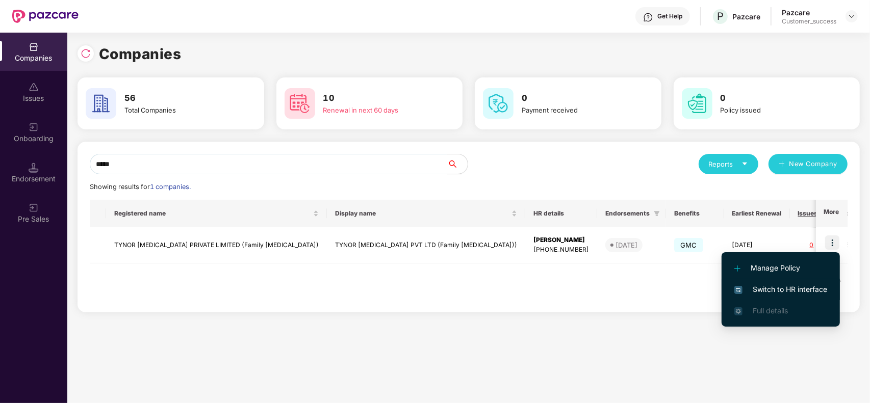
click at [778, 284] on span "Switch to HR interface" at bounding box center [780, 289] width 93 height 11
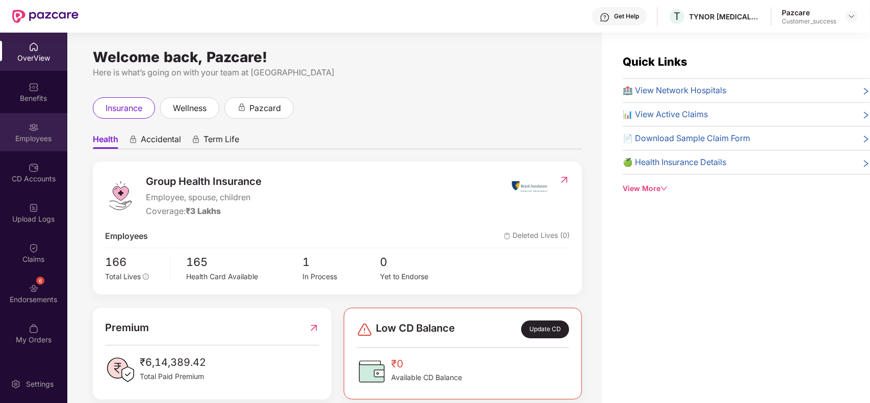
click at [26, 138] on div "Employees" at bounding box center [33, 139] width 67 height 10
